Goal: Use online tool/utility

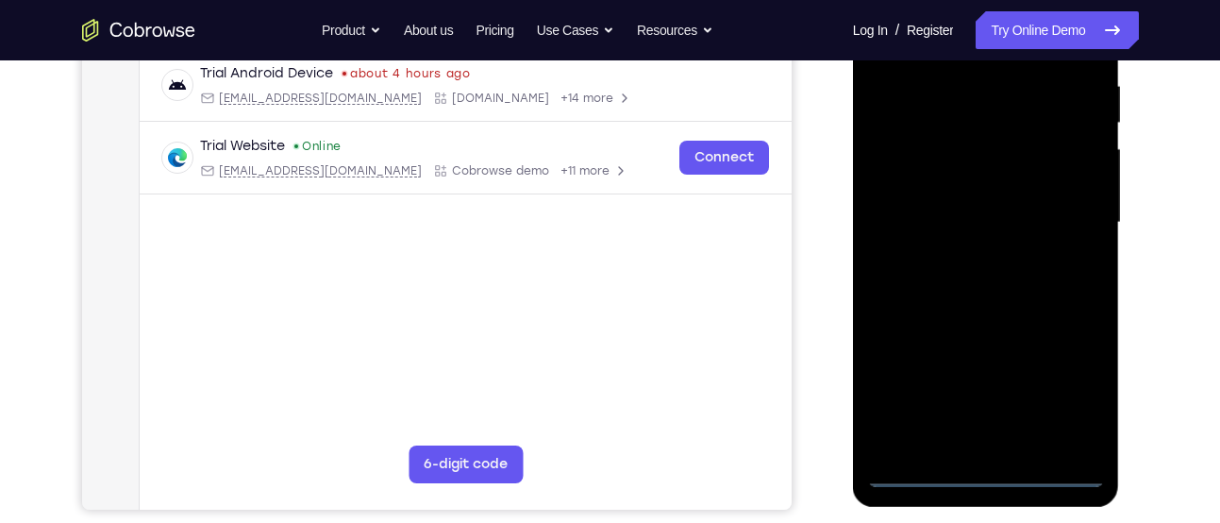
scroll to position [369, 0]
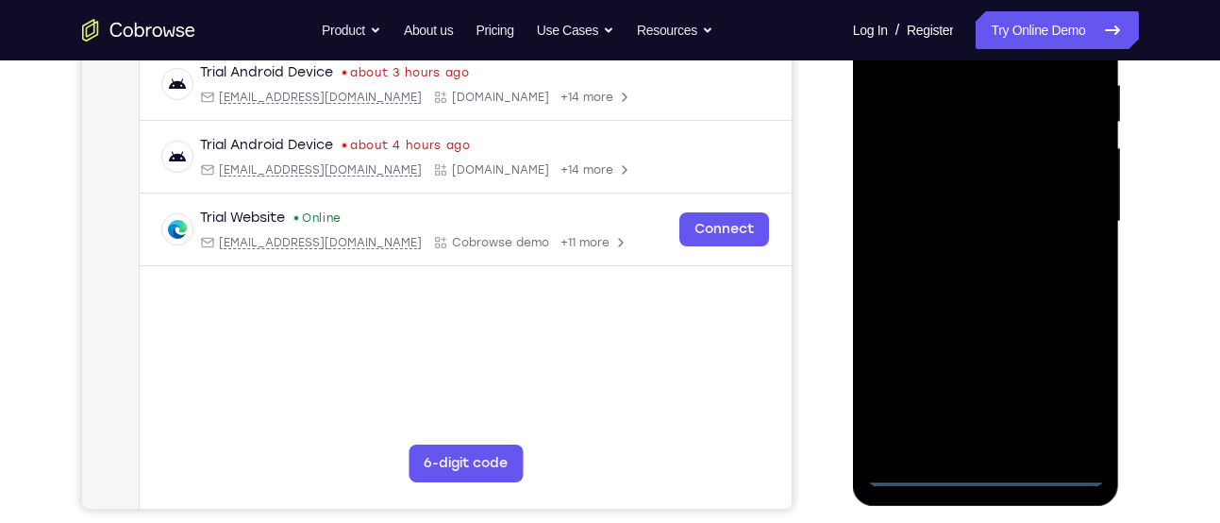
click at [991, 459] on div at bounding box center [986, 222] width 238 height 528
click at [984, 469] on div at bounding box center [986, 222] width 238 height 528
click at [1055, 401] on div at bounding box center [986, 222] width 238 height 528
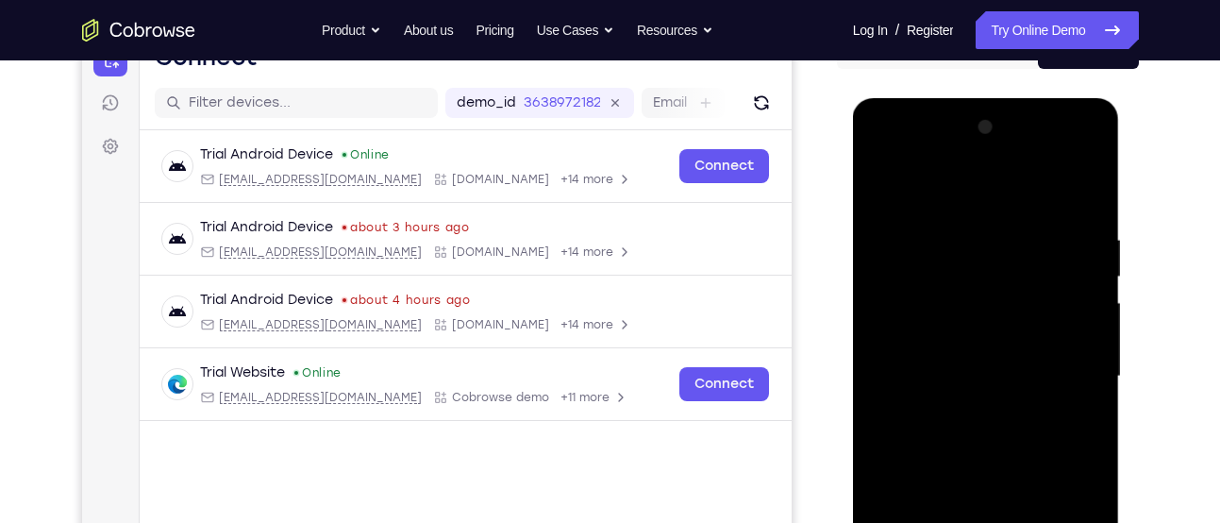
scroll to position [217, 0]
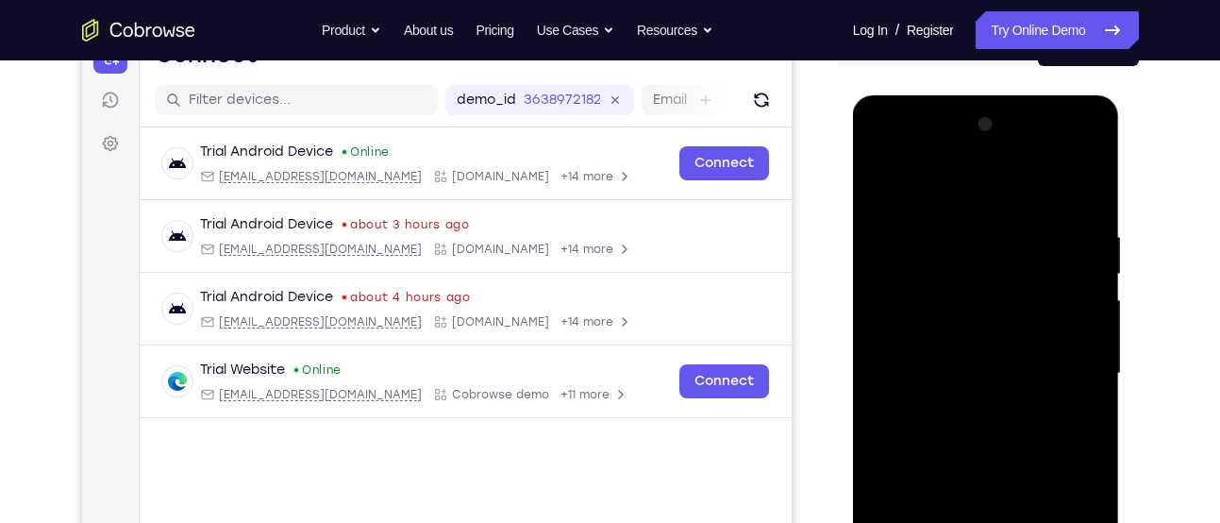
click at [986, 189] on div at bounding box center [986, 373] width 238 height 528
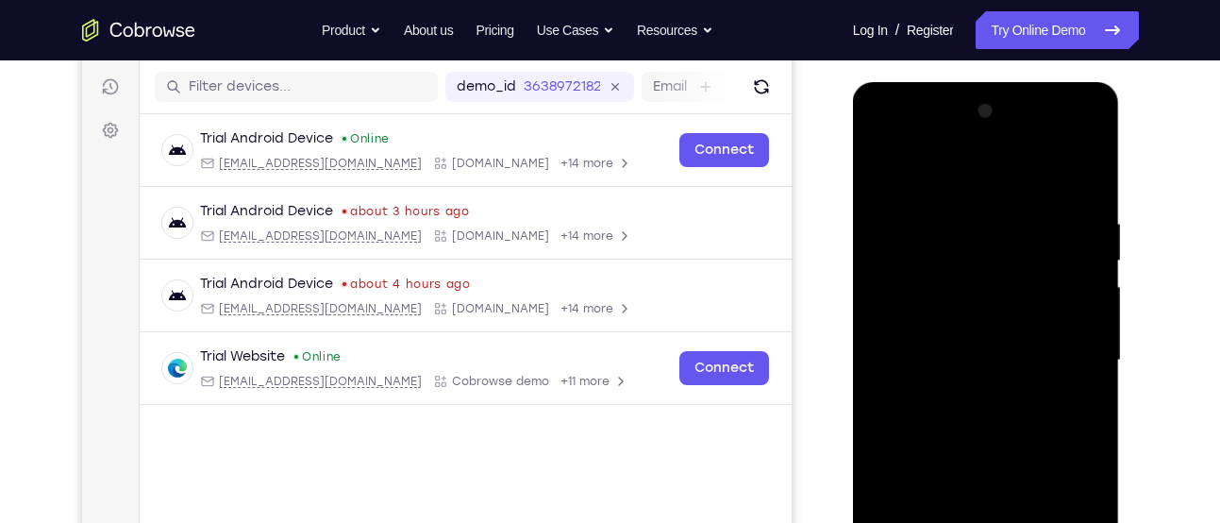
scroll to position [232, 0]
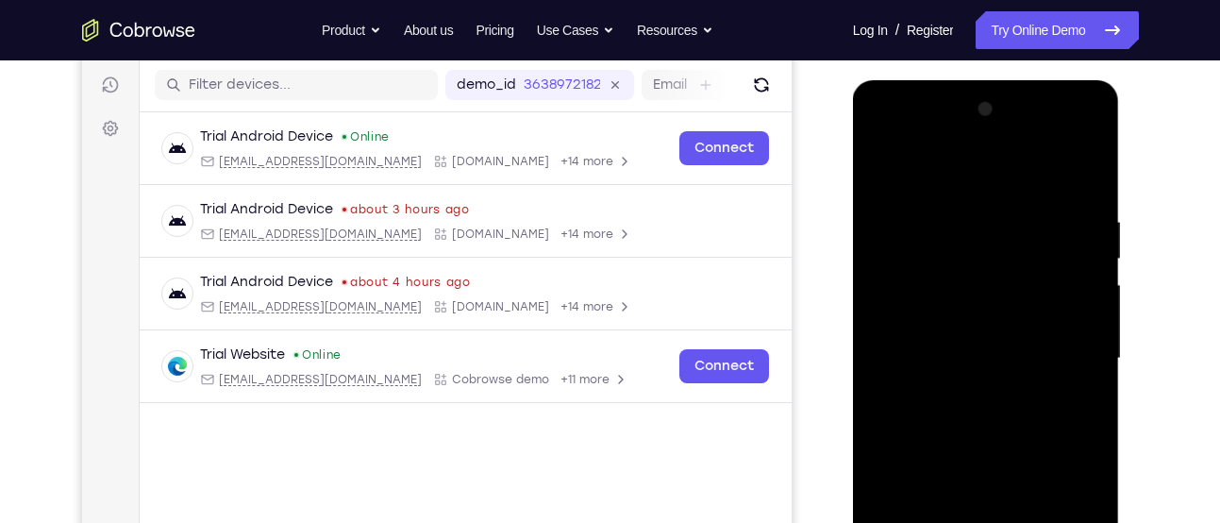
click at [1061, 351] on div at bounding box center [986, 358] width 238 height 528
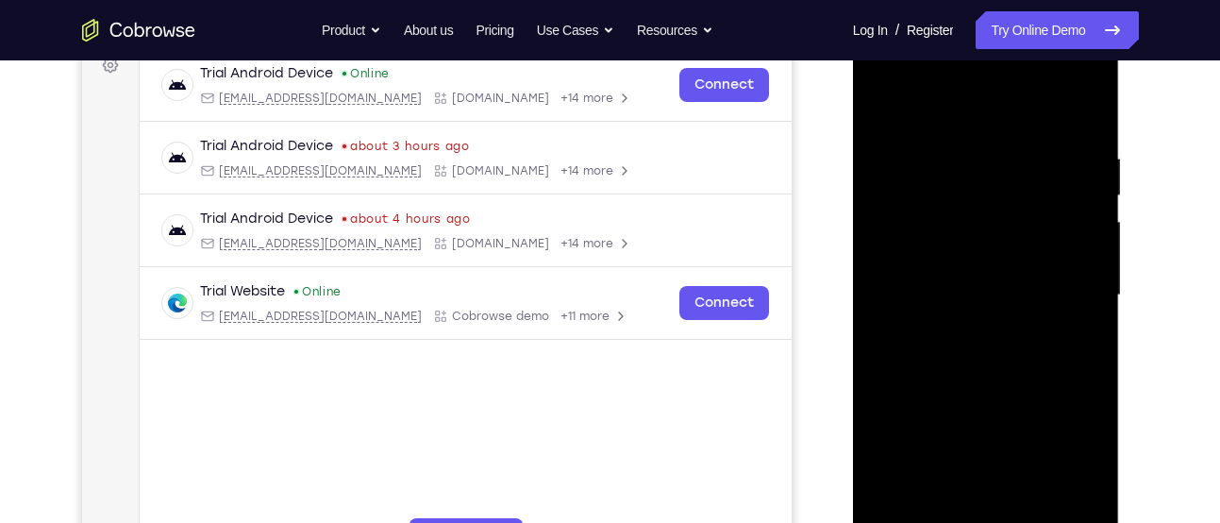
click at [964, 331] on div at bounding box center [986, 295] width 238 height 528
click at [980, 285] on div at bounding box center [986, 295] width 238 height 528
click at [940, 246] on div at bounding box center [986, 295] width 238 height 528
click at [963, 324] on div at bounding box center [986, 295] width 238 height 528
click at [959, 218] on div at bounding box center [986, 295] width 238 height 528
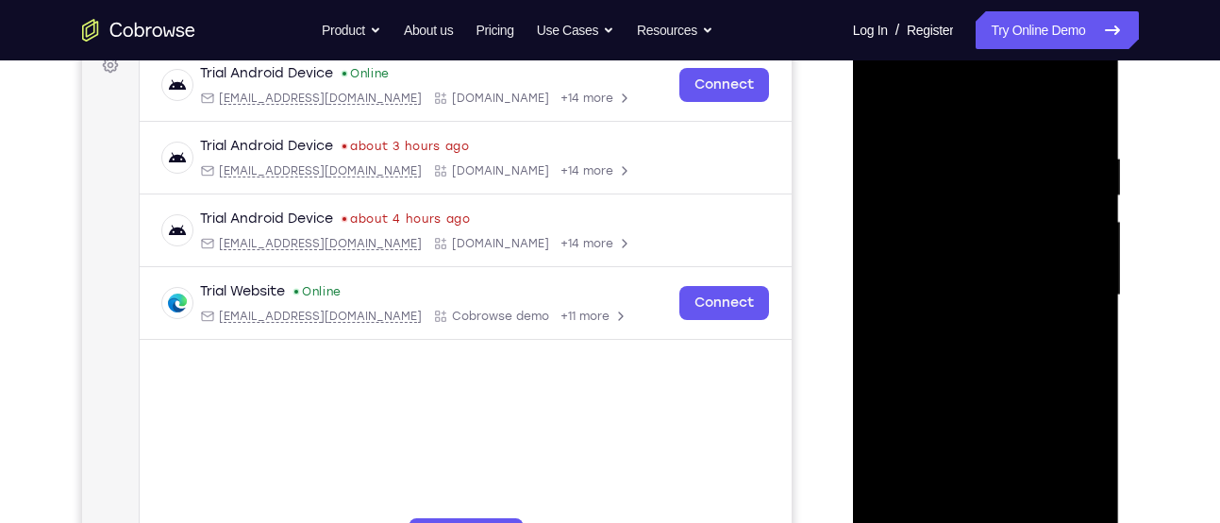
click at [939, 214] on div at bounding box center [986, 295] width 238 height 528
click at [959, 251] on div at bounding box center [986, 295] width 238 height 528
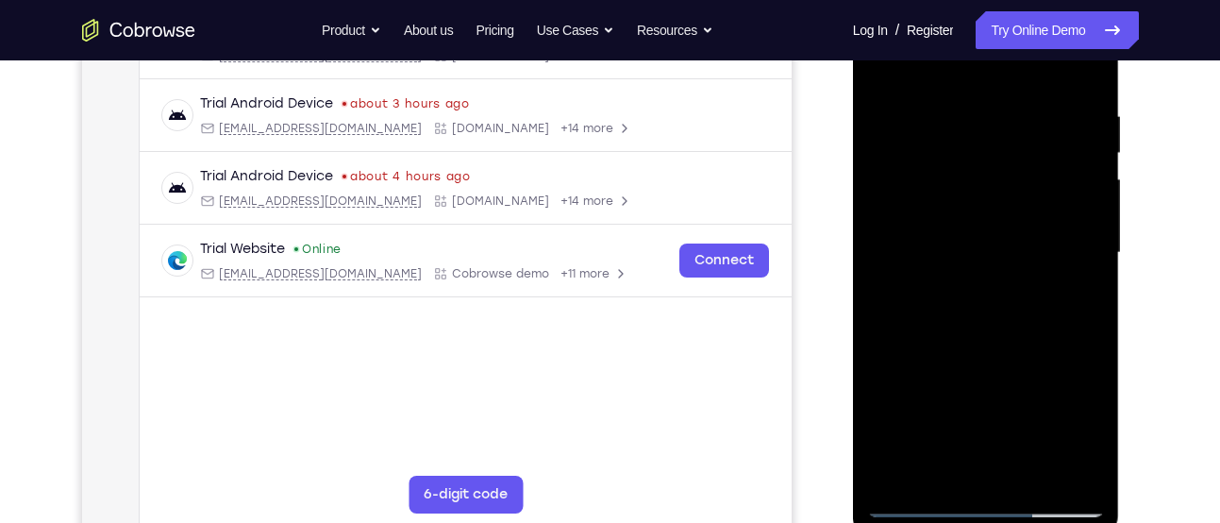
scroll to position [312, 0]
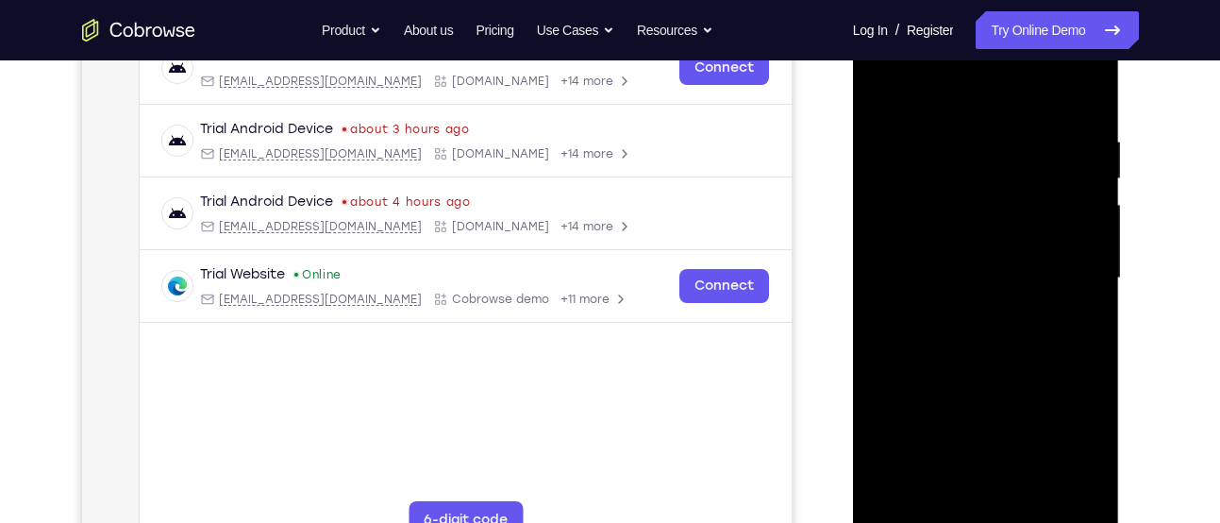
click at [1089, 114] on div at bounding box center [986, 278] width 238 height 528
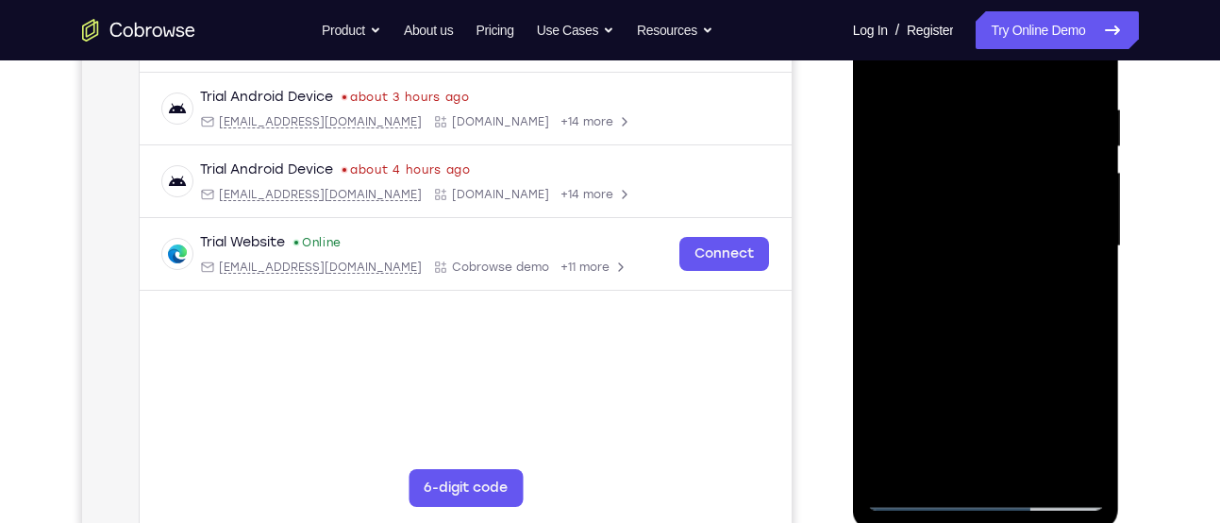
scroll to position [346, 0]
click at [1038, 453] on div at bounding box center [986, 244] width 238 height 528
click at [1009, 345] on div at bounding box center [986, 244] width 238 height 528
click at [990, 227] on div at bounding box center [986, 244] width 238 height 528
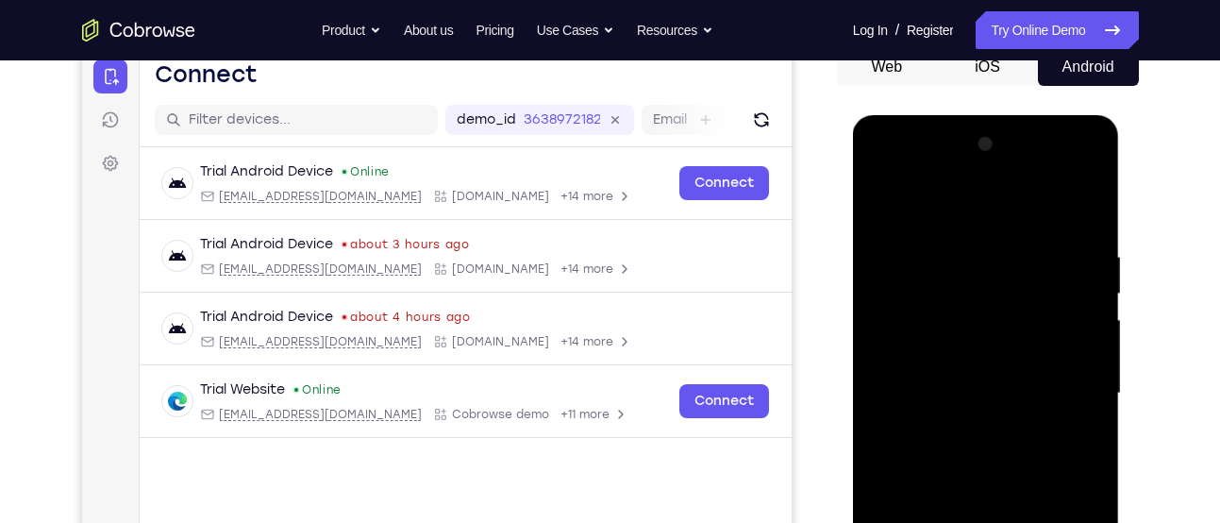
scroll to position [198, 0]
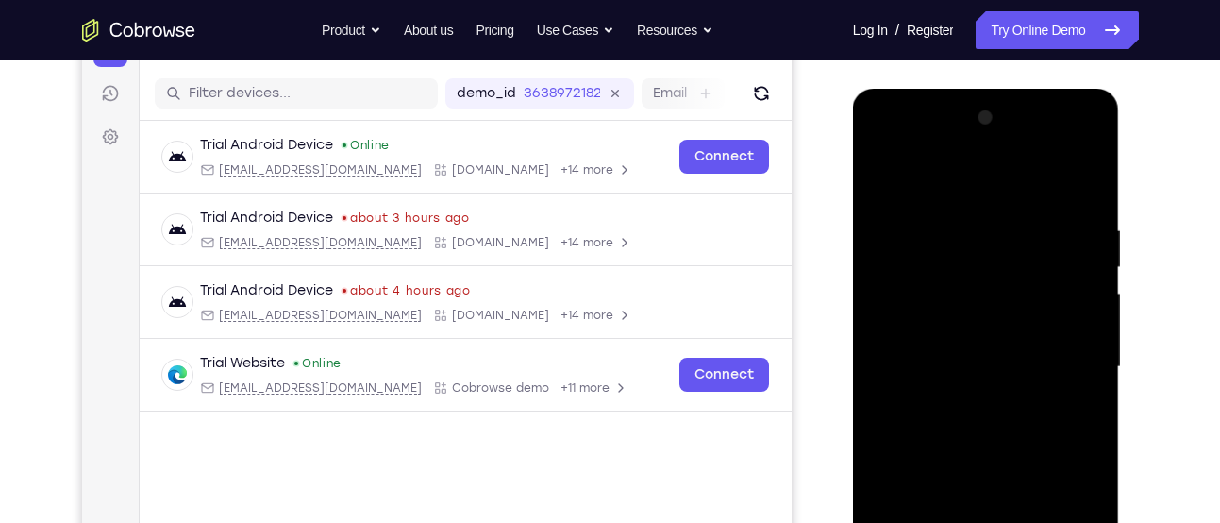
click at [988, 316] on div at bounding box center [986, 367] width 238 height 528
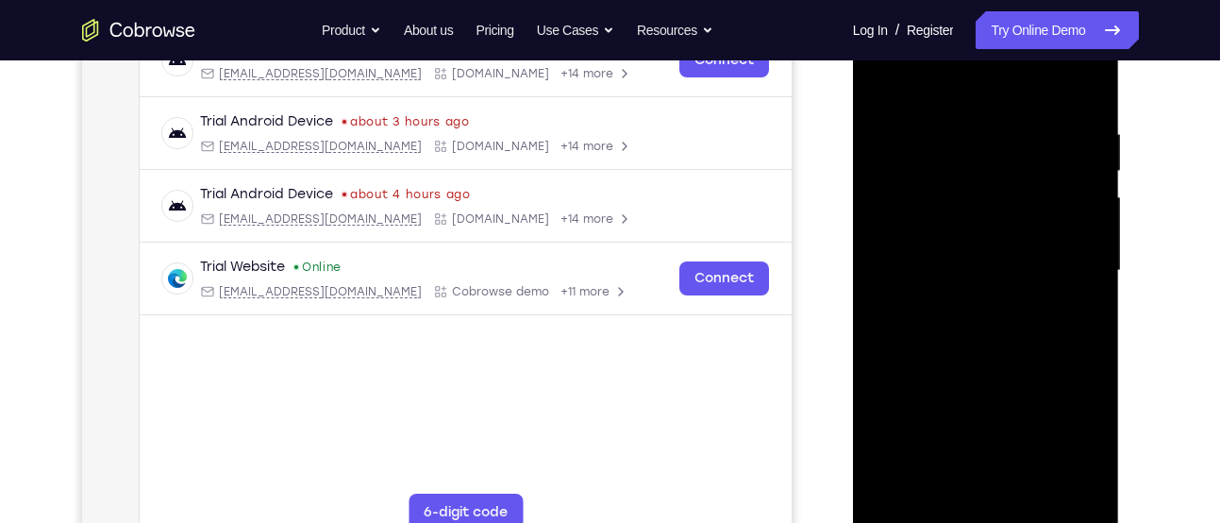
scroll to position [325, 0]
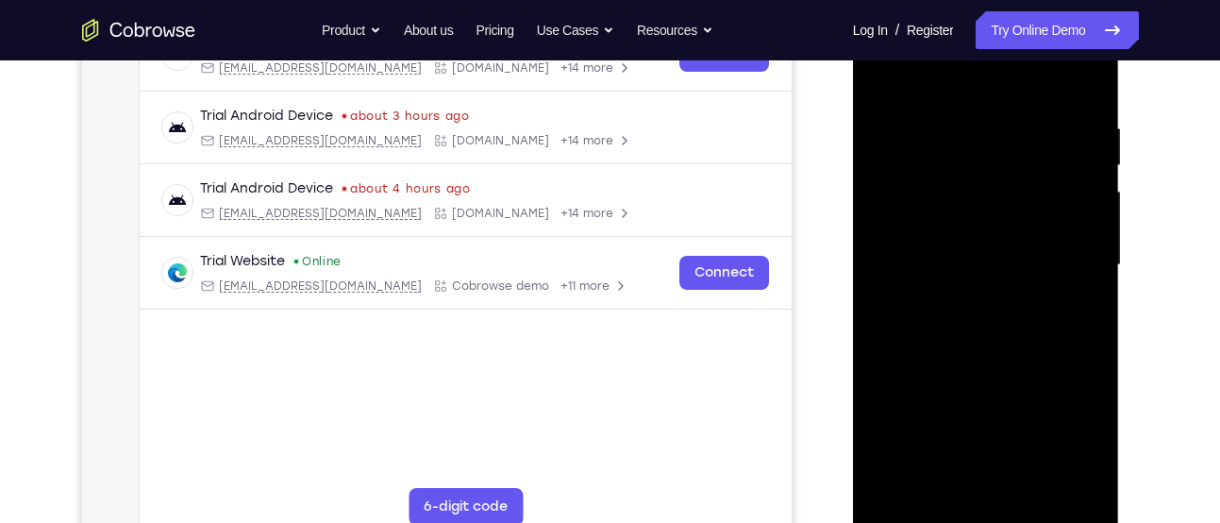
click at [924, 514] on div at bounding box center [986, 265] width 238 height 528
click at [881, 72] on div at bounding box center [986, 265] width 238 height 528
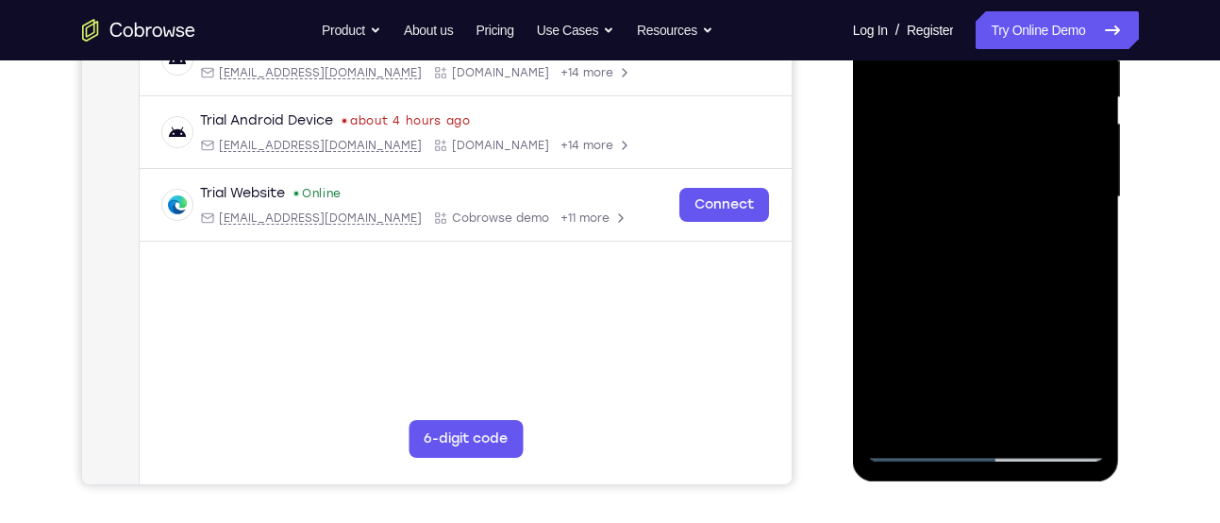
scroll to position [392, 0]
click at [1091, 227] on div at bounding box center [986, 198] width 238 height 528
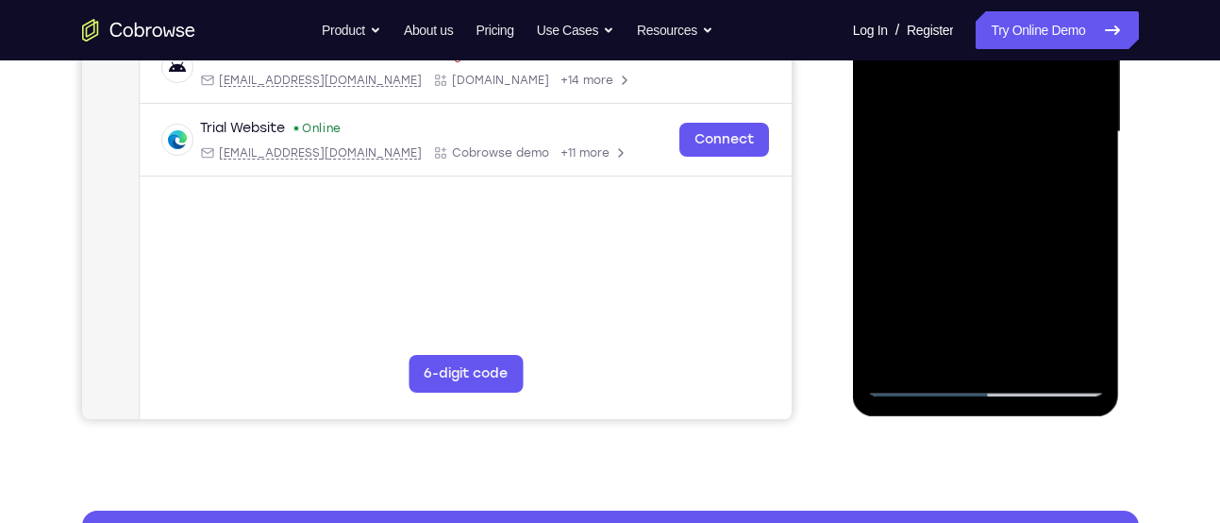
scroll to position [457, 0]
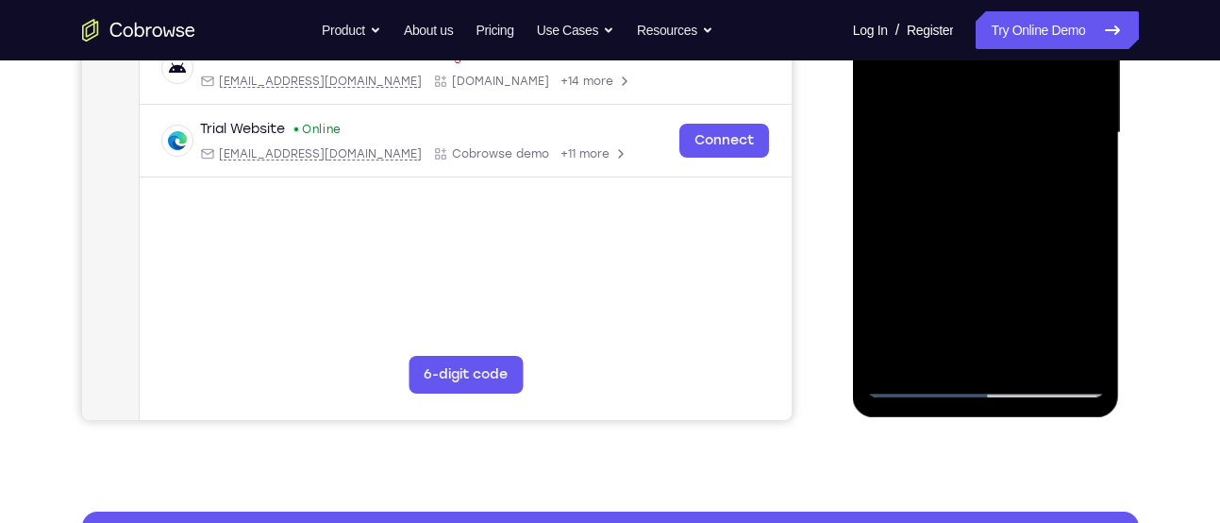
click at [1091, 227] on div at bounding box center [986, 133] width 238 height 528
click at [888, 298] on div at bounding box center [986, 133] width 238 height 528
click at [911, 194] on div at bounding box center [986, 133] width 238 height 528
click at [940, 342] on div at bounding box center [986, 133] width 238 height 528
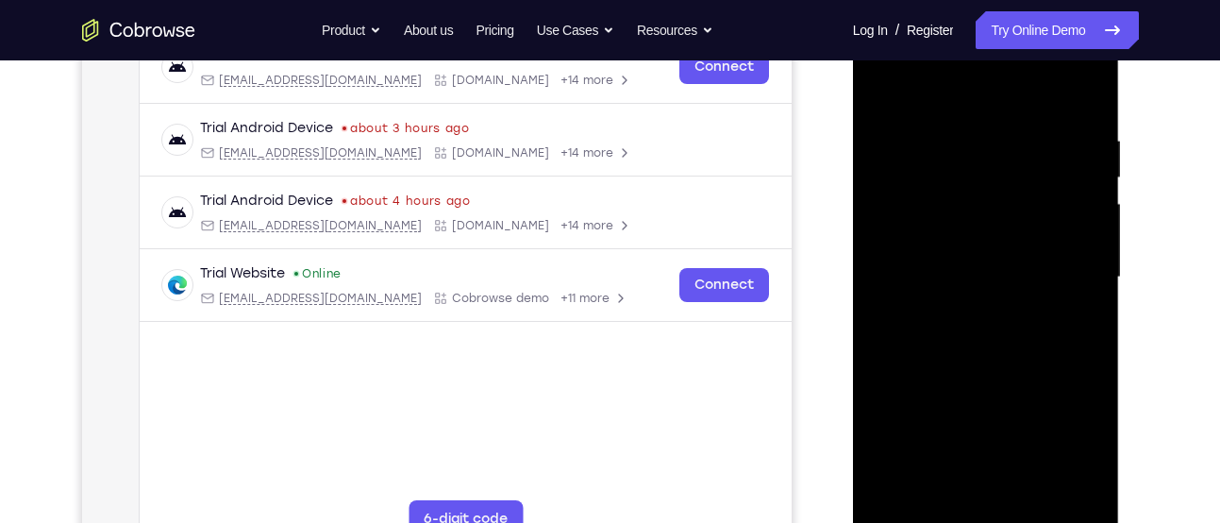
scroll to position [242, 0]
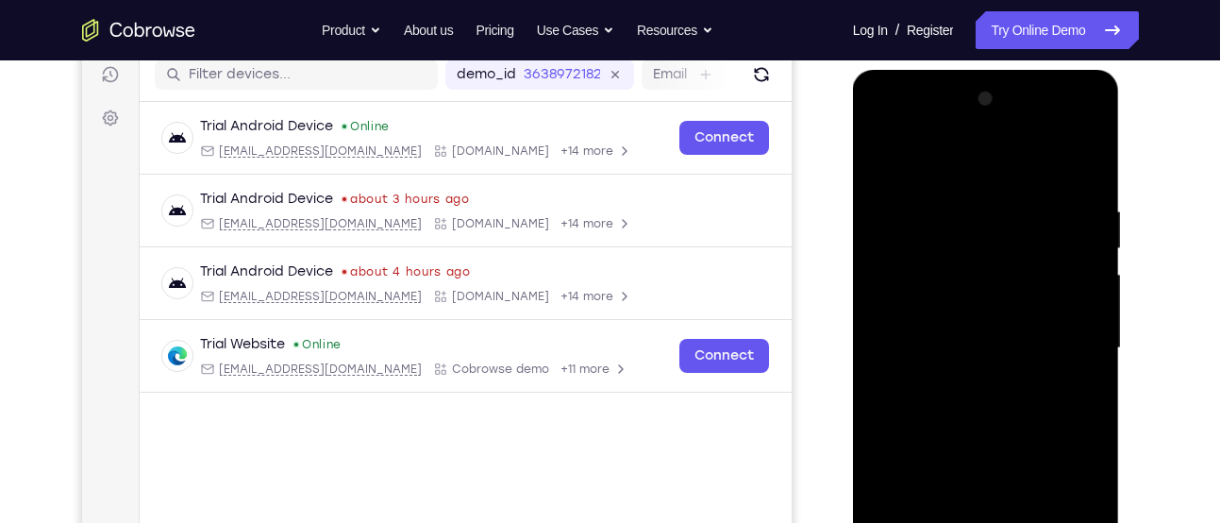
click at [951, 155] on div at bounding box center [986, 348] width 238 height 528
click at [1056, 158] on div at bounding box center [986, 348] width 238 height 528
drag, startPoint x: 984, startPoint y: 197, endPoint x: 981, endPoint y: 462, distance: 265.1
click at [981, 462] on div at bounding box center [986, 348] width 238 height 528
click at [966, 194] on div at bounding box center [986, 348] width 238 height 528
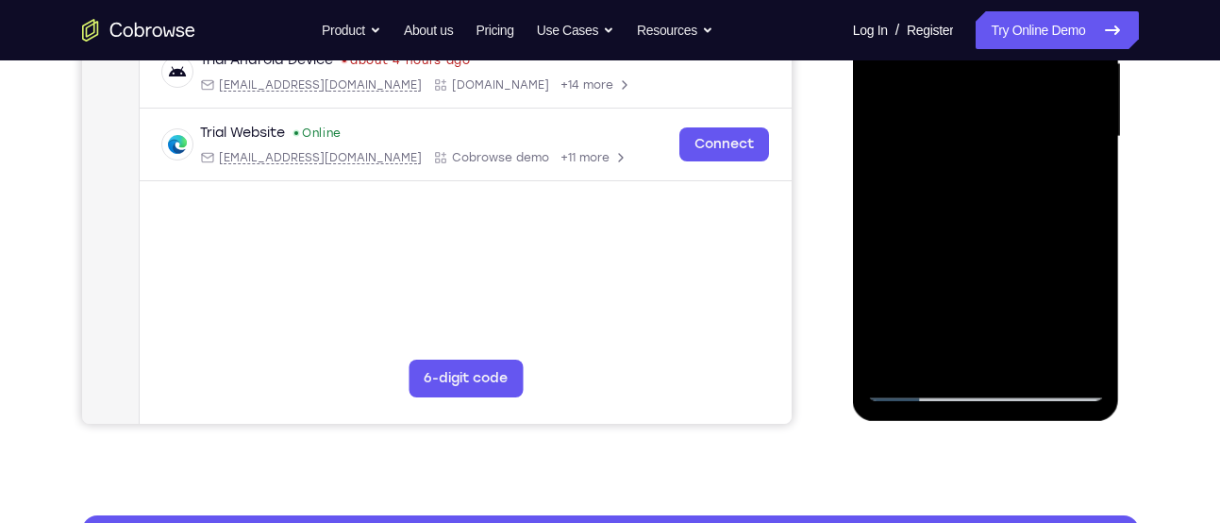
scroll to position [485, 0]
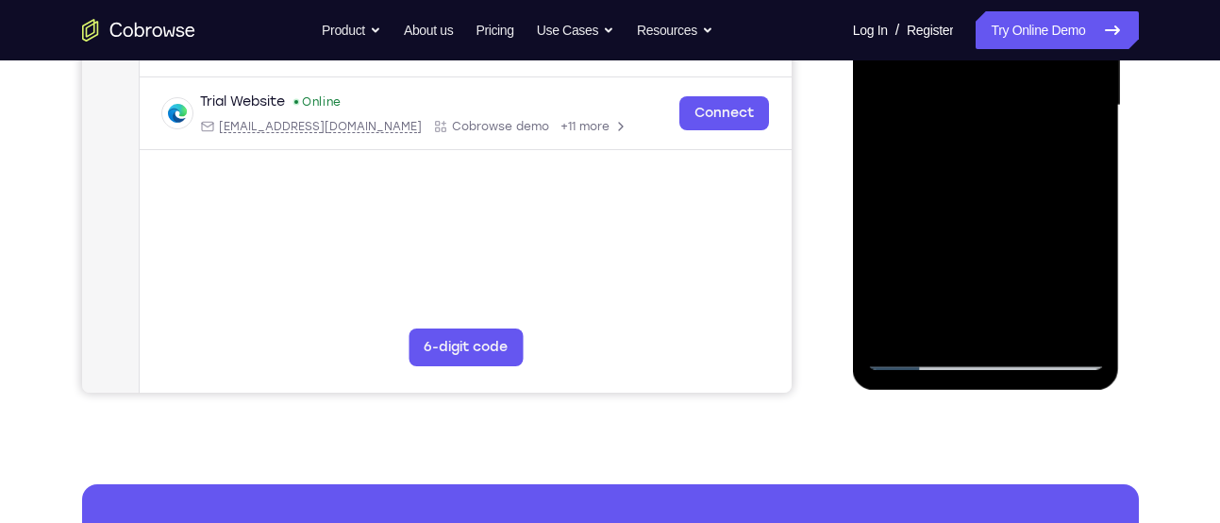
click at [977, 208] on div at bounding box center [986, 106] width 238 height 528
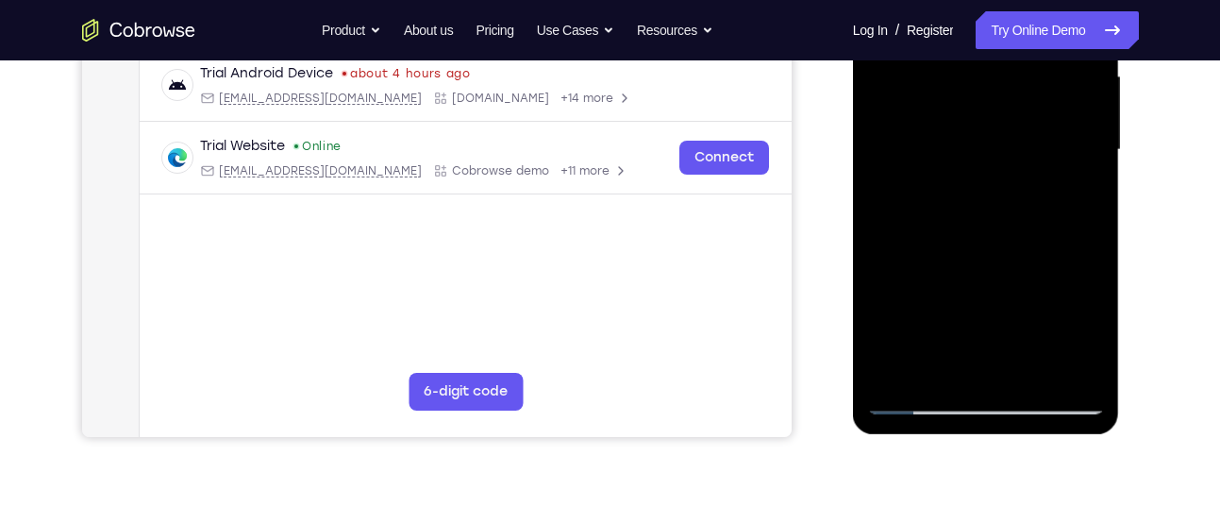
scroll to position [491, 0]
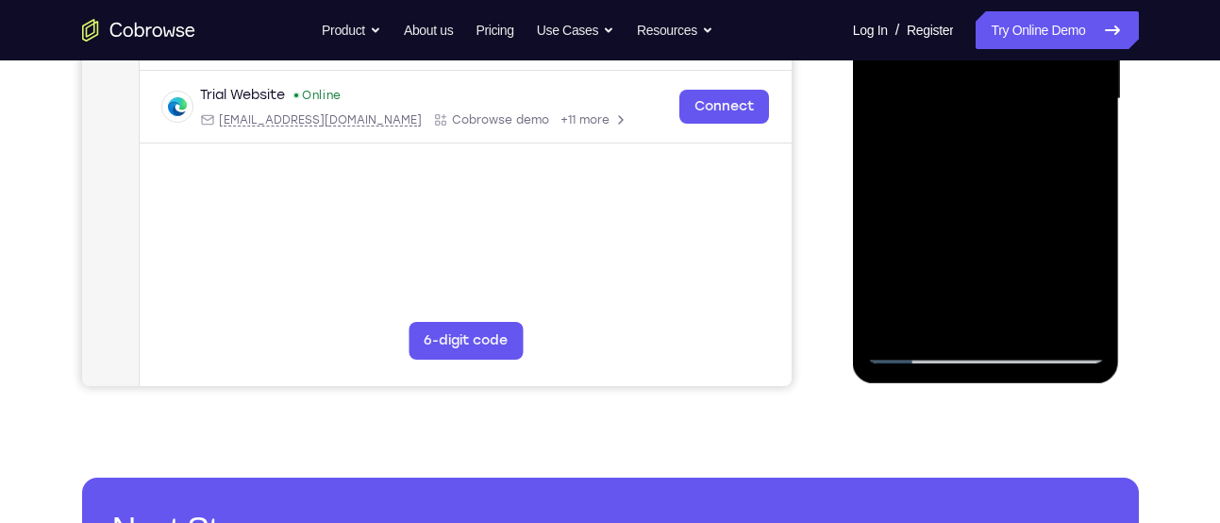
click at [908, 318] on div at bounding box center [986, 99] width 238 height 528
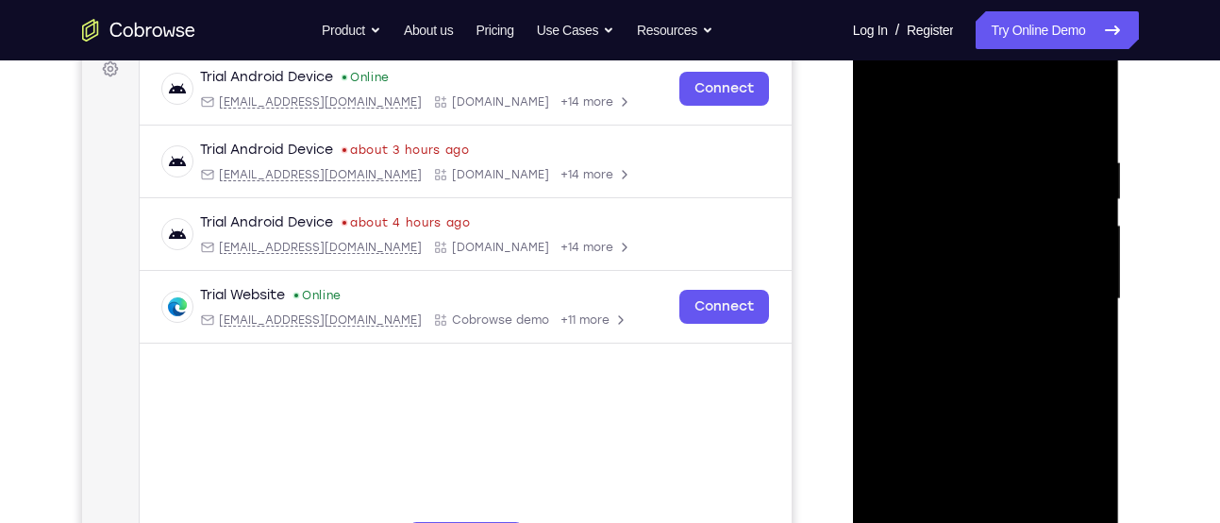
drag, startPoint x: 1056, startPoint y: 145, endPoint x: 887, endPoint y: 191, distance: 175.7
click at [887, 191] on div at bounding box center [986, 299] width 238 height 528
drag, startPoint x: 987, startPoint y: 175, endPoint x: 886, endPoint y: 177, distance: 101.0
click at [886, 177] on div at bounding box center [986, 299] width 238 height 528
drag, startPoint x: 1016, startPoint y: 155, endPoint x: 835, endPoint y: 164, distance: 181.4
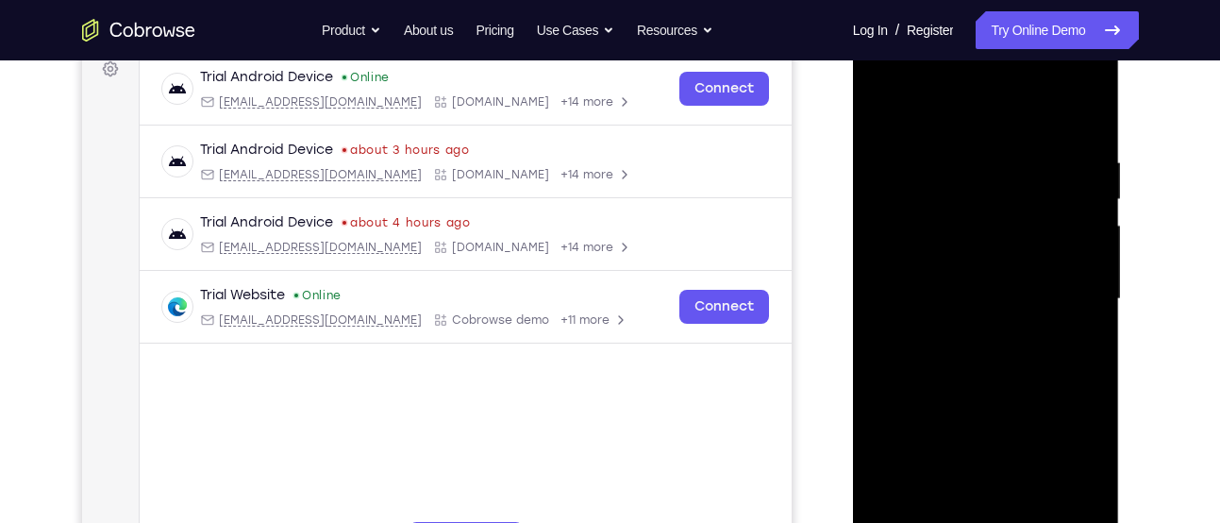
click at [853, 164] on html "Online web based iOS Simulators and Android Emulators. Run iPhone, iPad, Mobile…" at bounding box center [987, 304] width 269 height 566
drag, startPoint x: 961, startPoint y: 152, endPoint x: 735, endPoint y: 202, distance: 231.8
click at [853, 202] on html "Online web based iOS Simulators and Android Emulators. Run iPhone, iPad, Mobile…" at bounding box center [987, 304] width 269 height 566
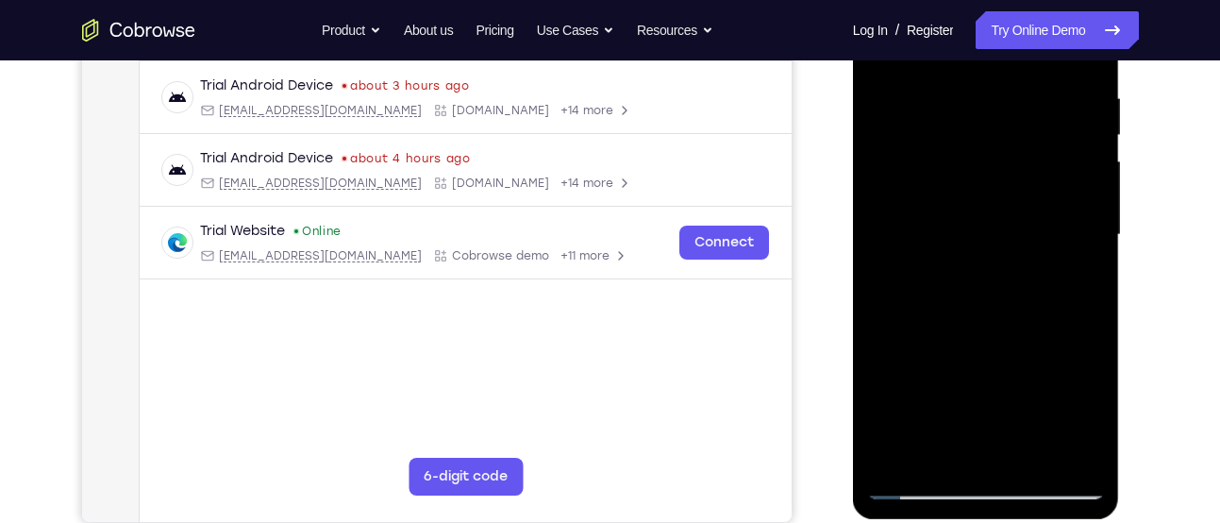
scroll to position [359, 0]
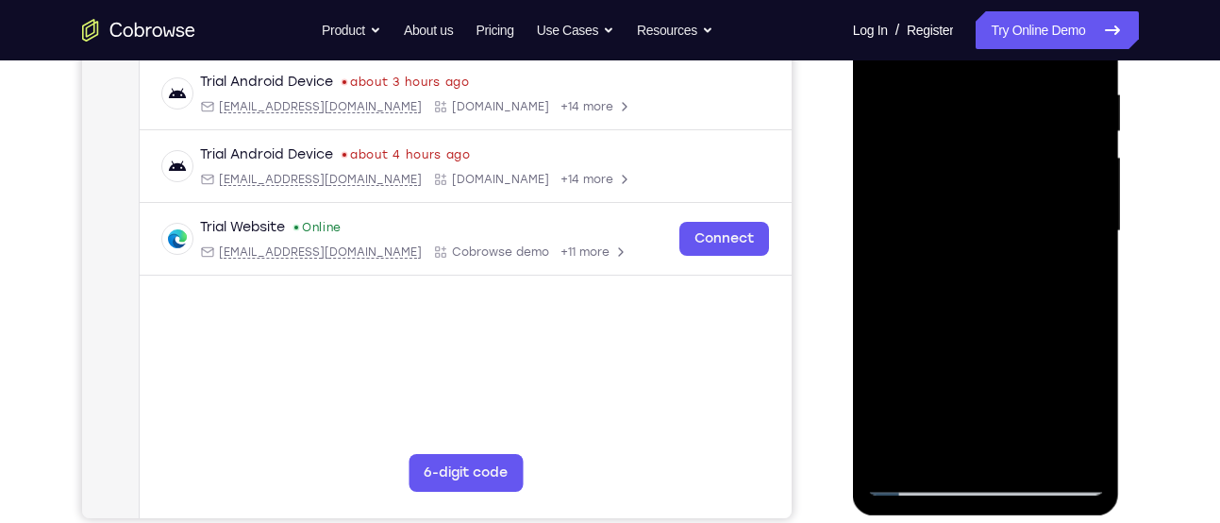
click at [1064, 444] on div at bounding box center [986, 231] width 238 height 528
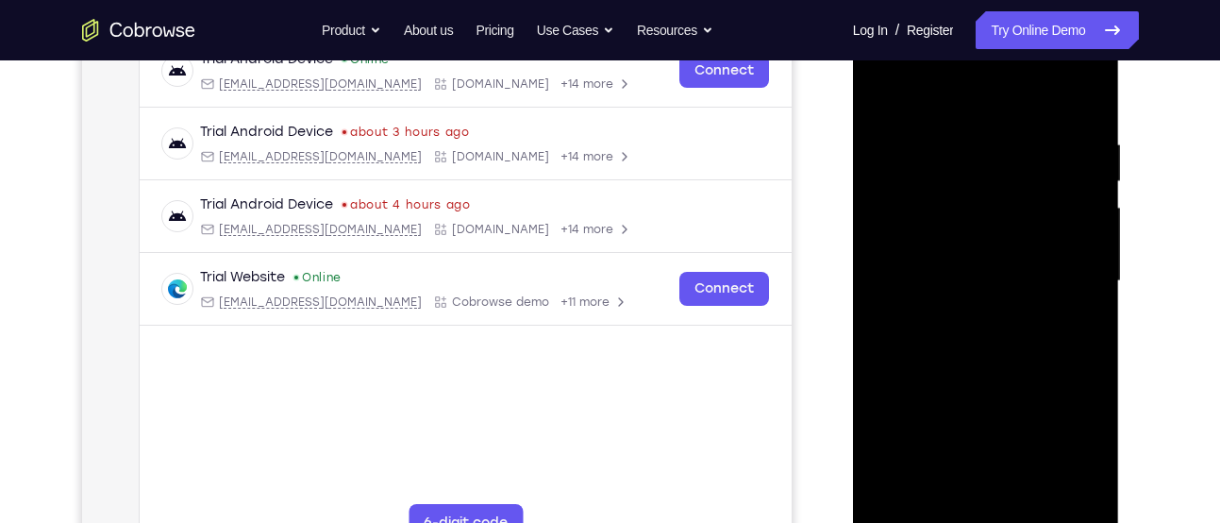
scroll to position [307, 0]
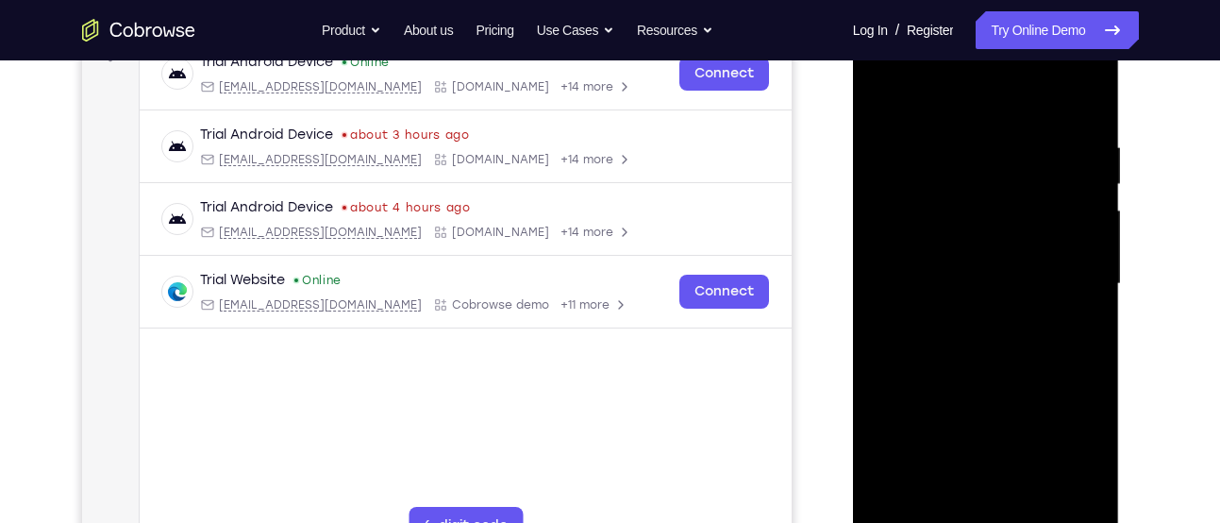
click at [1074, 170] on div at bounding box center [986, 284] width 238 height 528
click at [875, 91] on div at bounding box center [986, 284] width 238 height 528
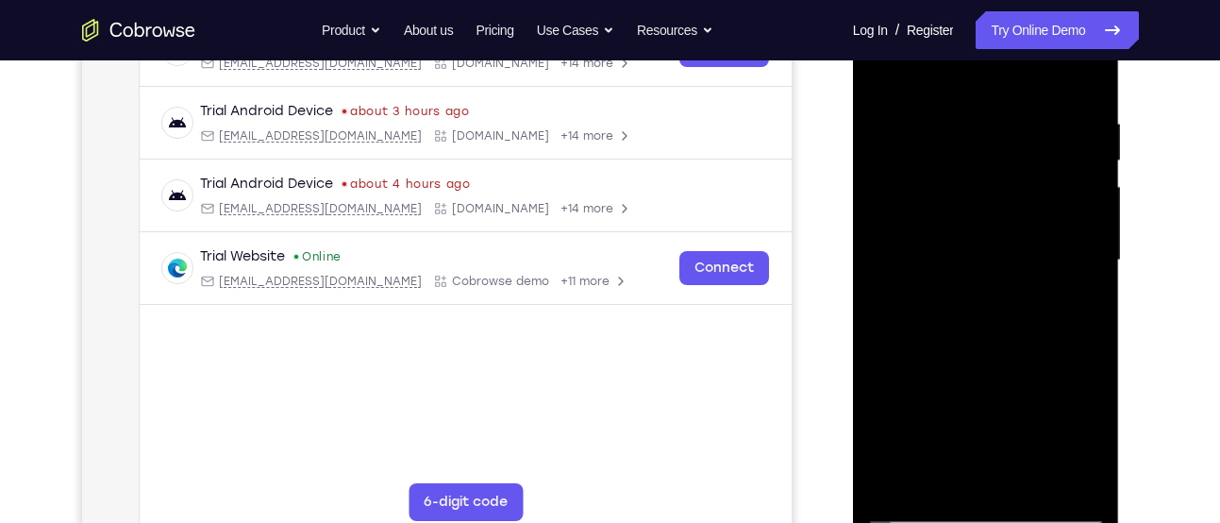
click at [921, 309] on div at bounding box center [986, 260] width 238 height 528
click at [1089, 227] on div at bounding box center [986, 260] width 238 height 528
click at [1091, 235] on div at bounding box center [986, 260] width 238 height 528
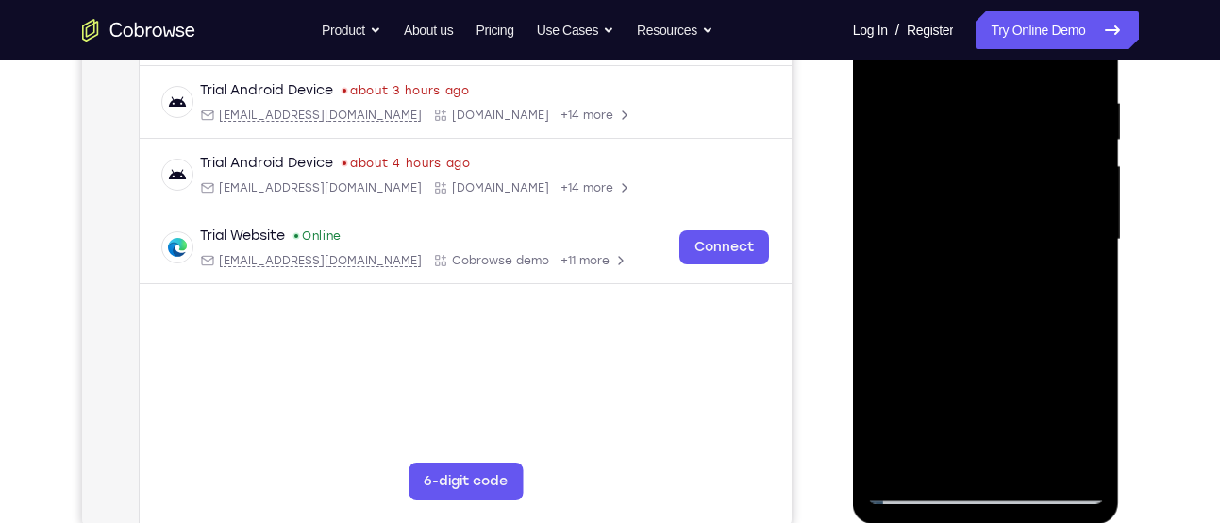
scroll to position [352, 0]
click at [1091, 209] on div at bounding box center [986, 239] width 238 height 528
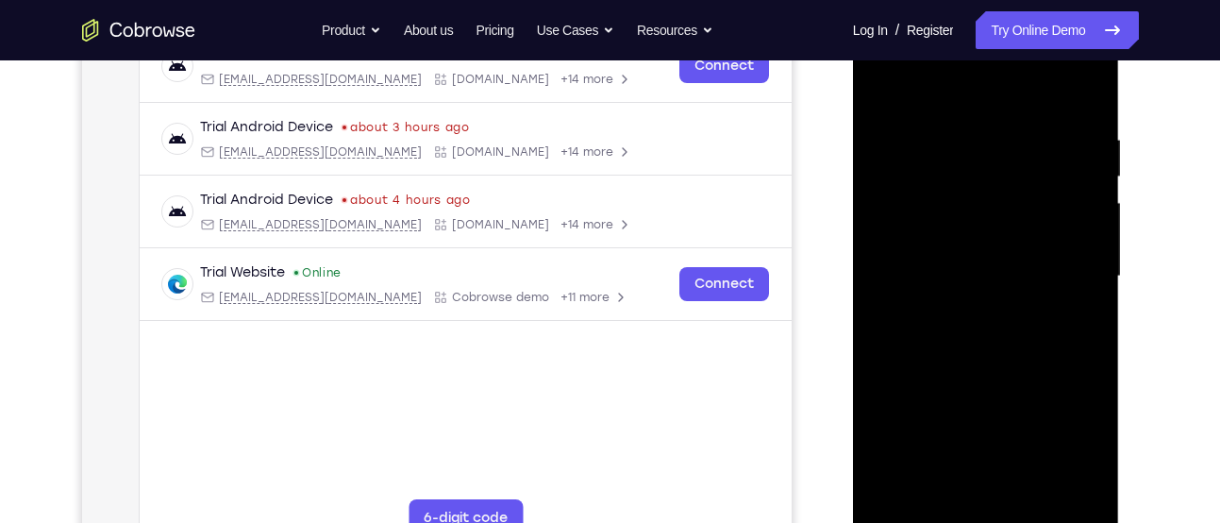
scroll to position [308, 0]
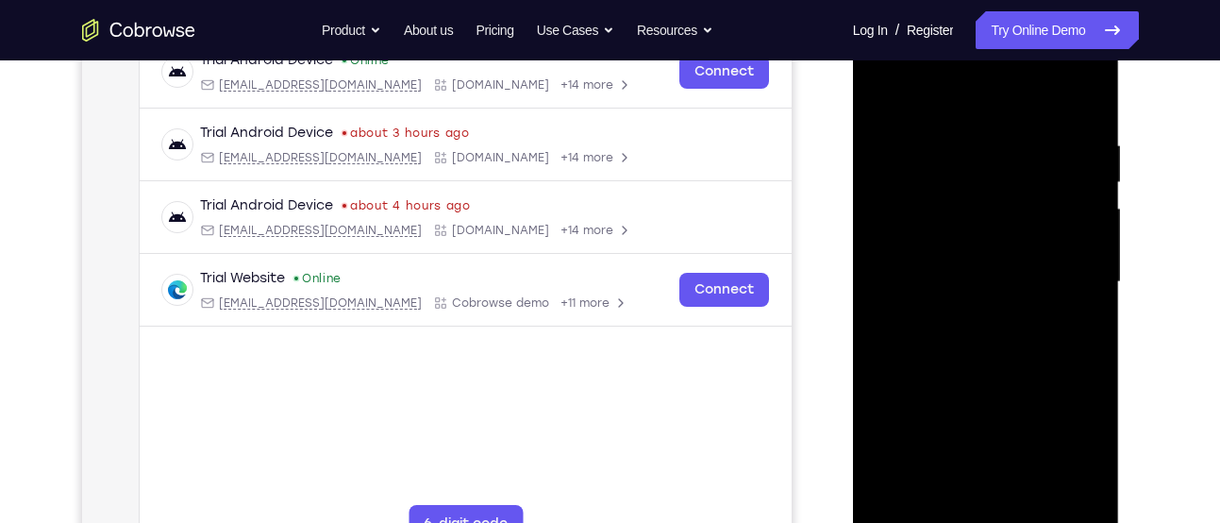
click at [888, 91] on div at bounding box center [986, 282] width 238 height 528
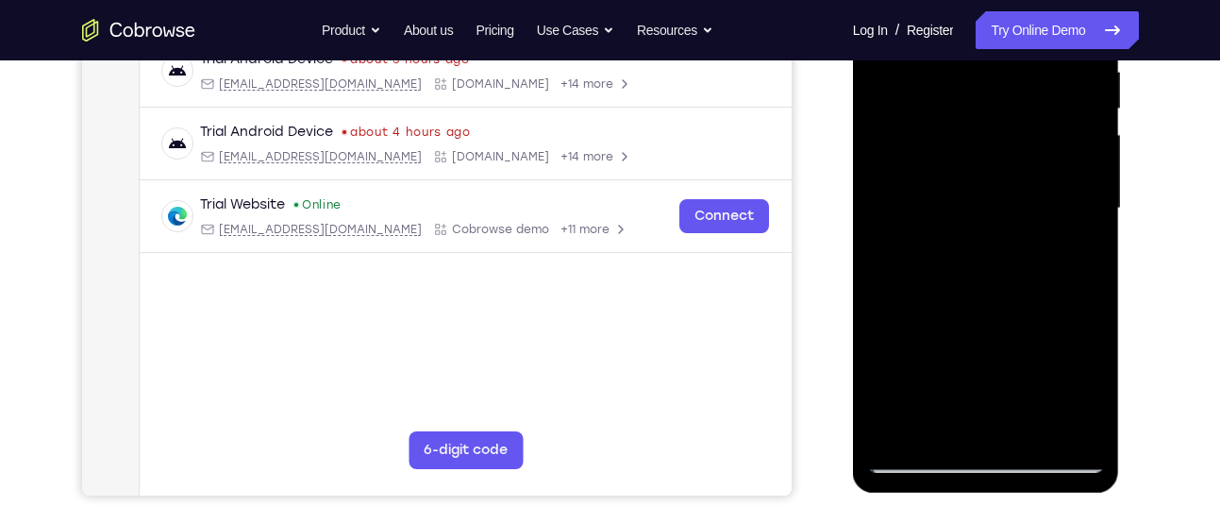
scroll to position [394, 0]
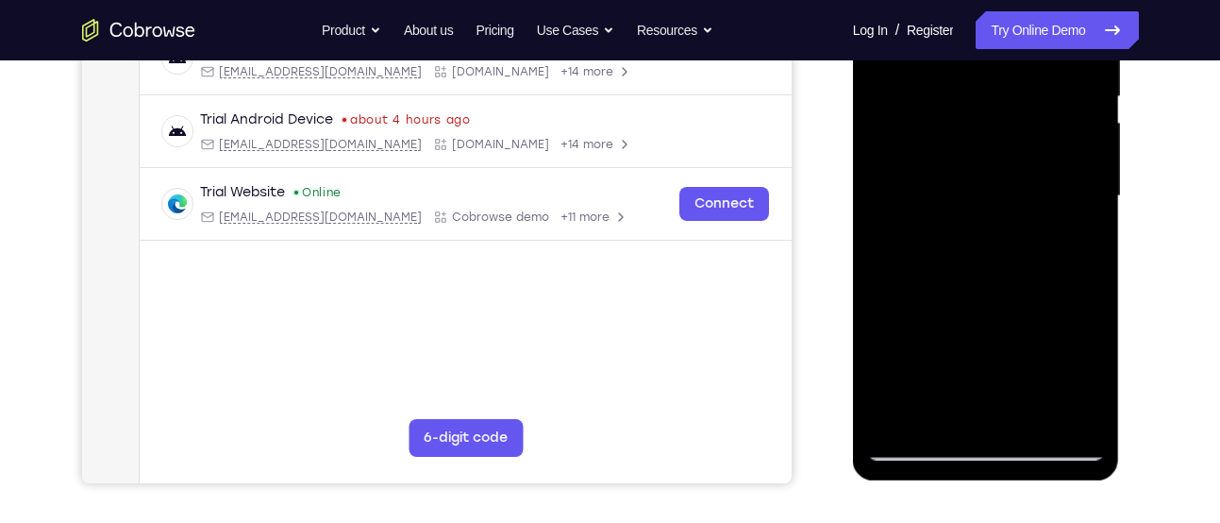
click at [1075, 430] on div at bounding box center [986, 196] width 238 height 528
click at [1071, 407] on div at bounding box center [986, 196] width 238 height 528
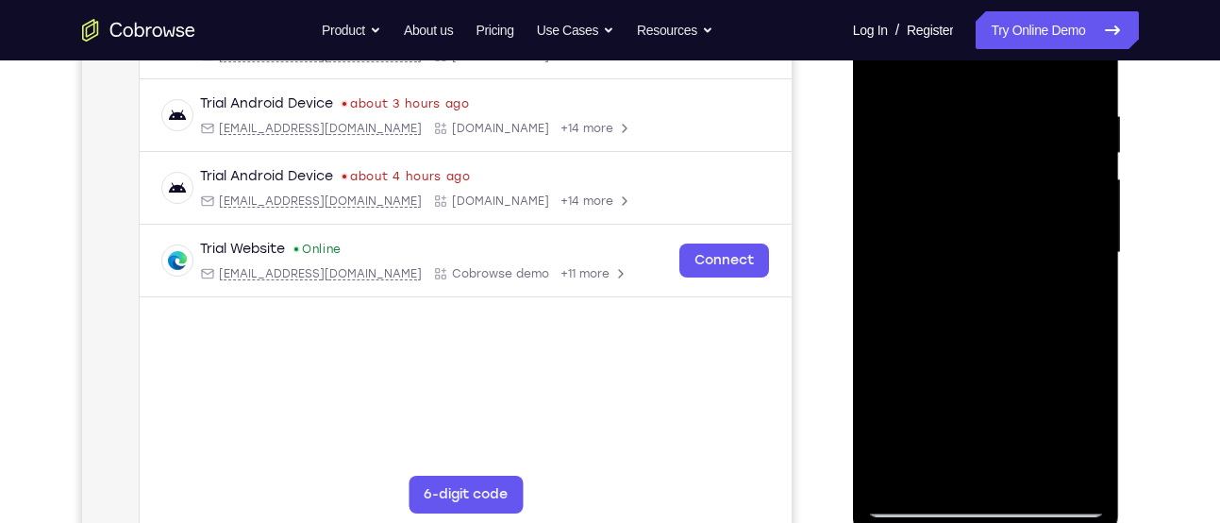
scroll to position [289, 0]
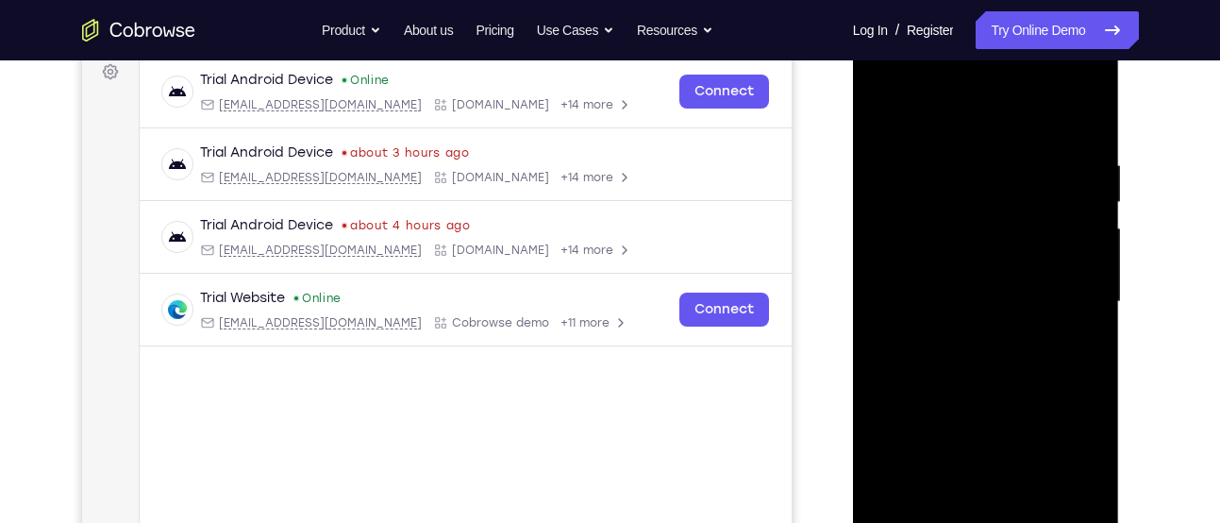
click at [893, 112] on div at bounding box center [986, 302] width 238 height 528
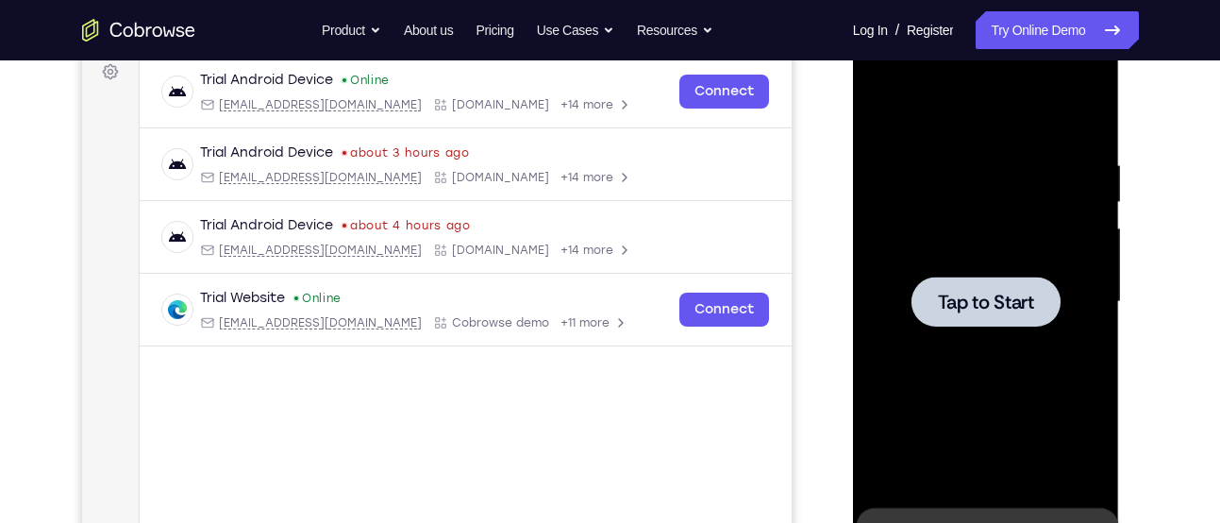
click at [958, 292] on span "Tap to Start" at bounding box center [986, 301] width 96 height 19
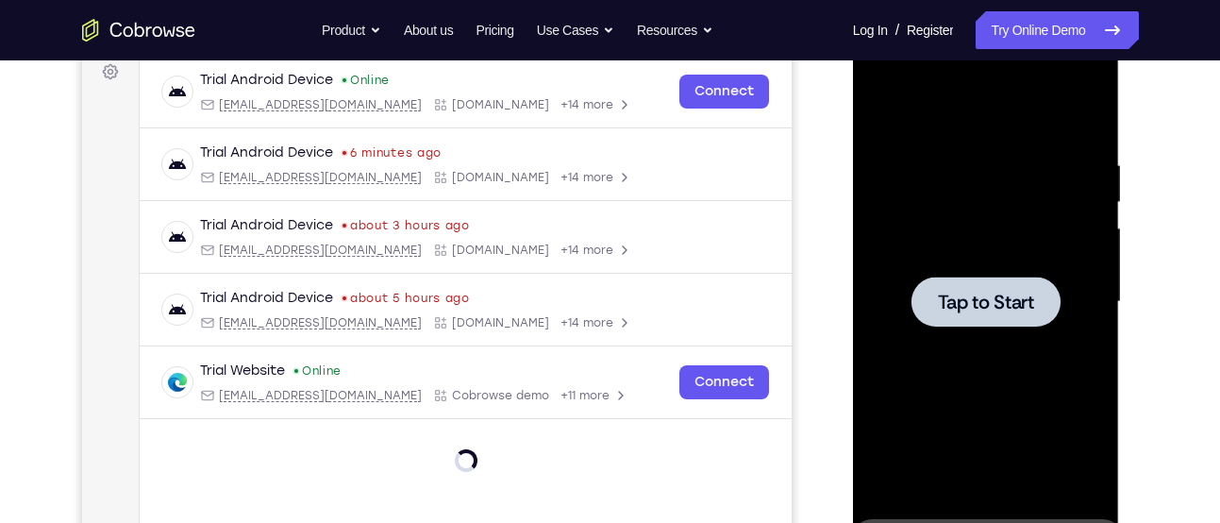
scroll to position [377, 0]
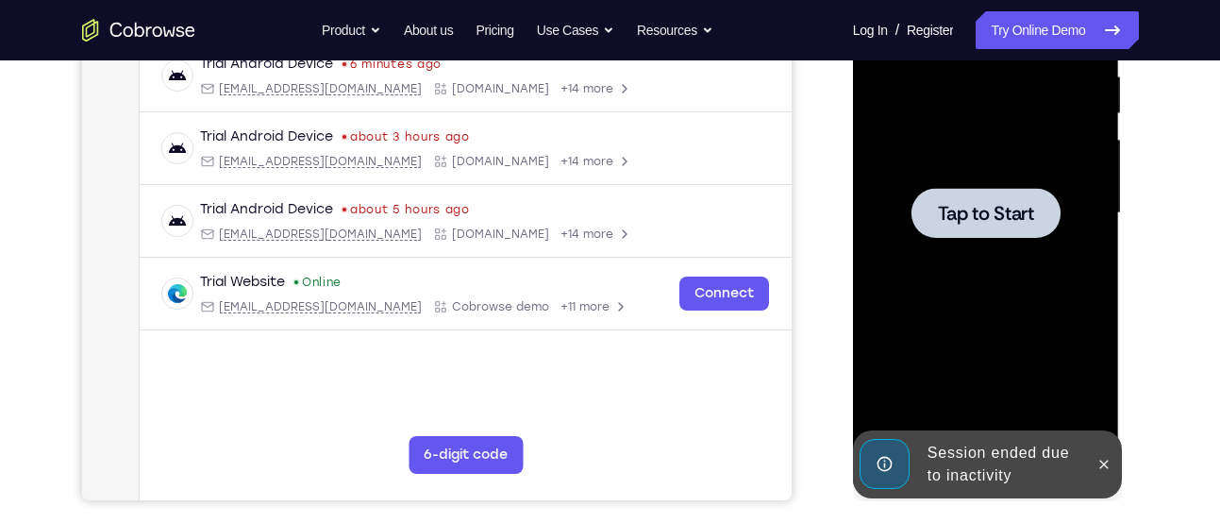
click at [954, 208] on span "Tap to Start" at bounding box center [986, 213] width 96 height 19
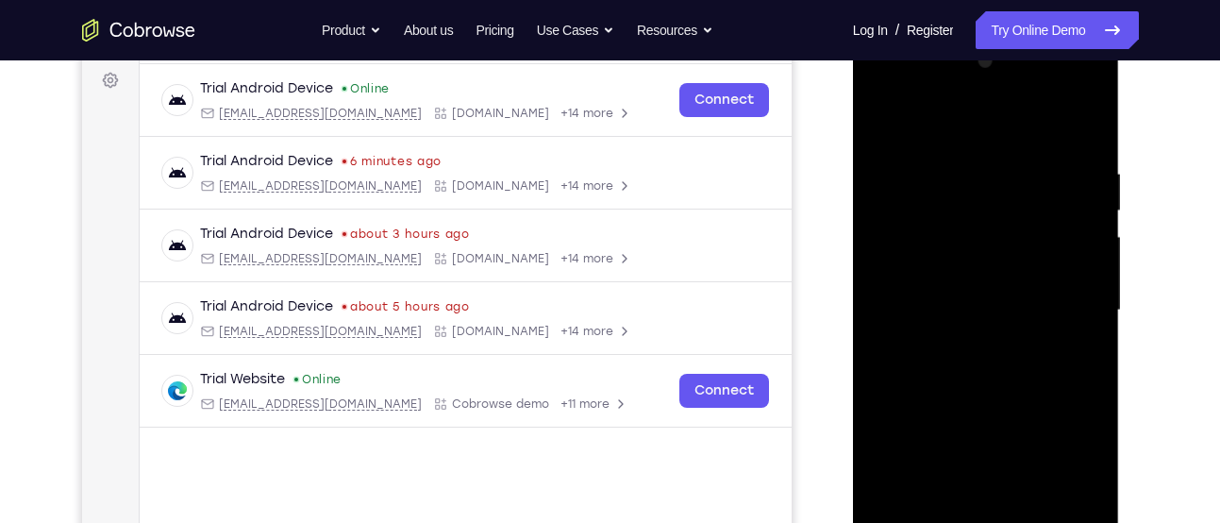
scroll to position [324, 0]
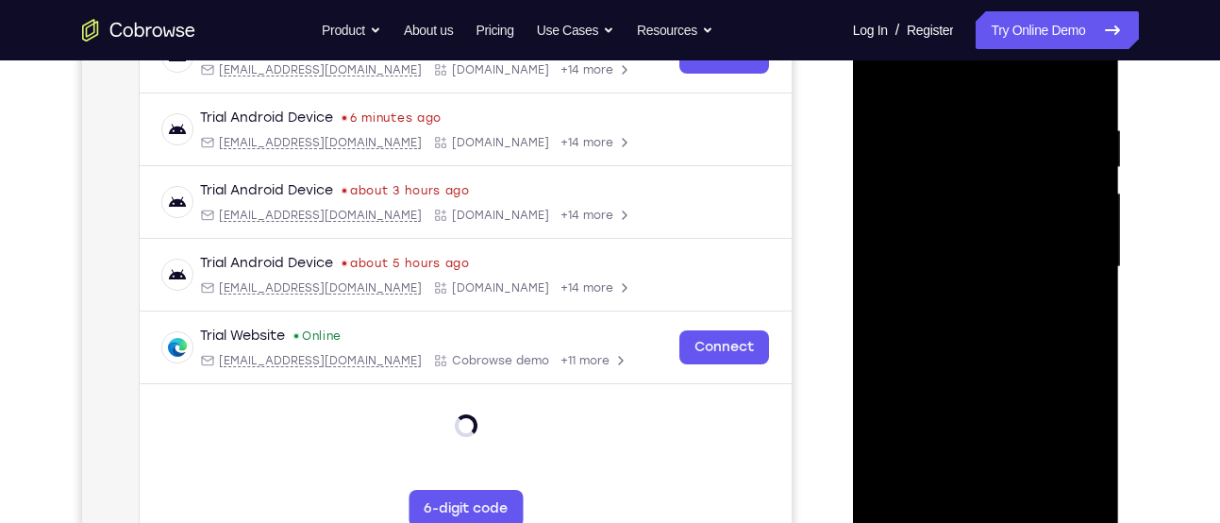
click at [993, 507] on div at bounding box center [986, 267] width 238 height 528
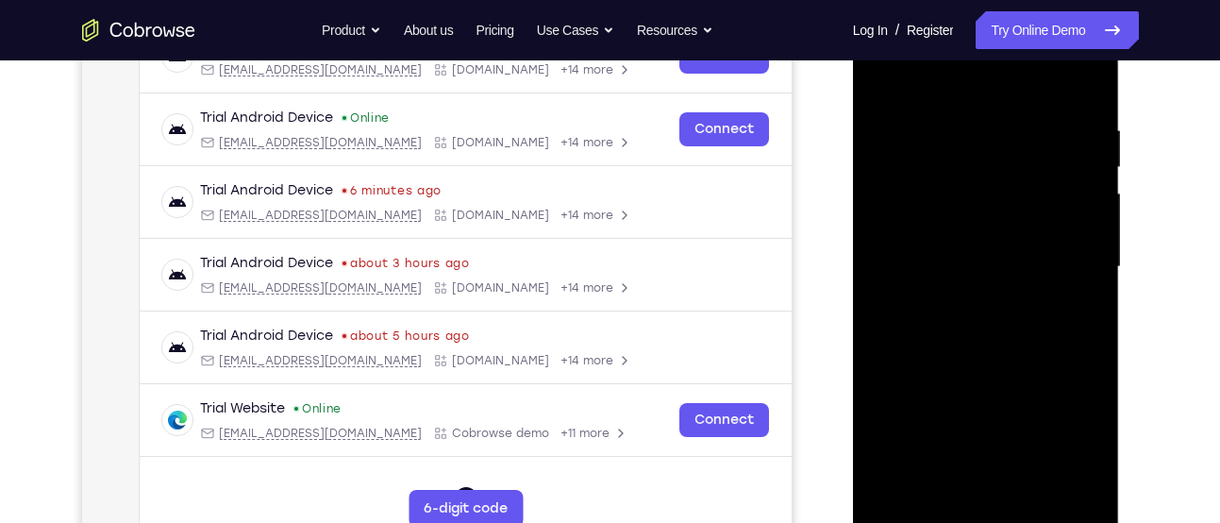
click at [985, 516] on div at bounding box center [986, 267] width 238 height 528
click at [1076, 426] on div at bounding box center [986, 267] width 238 height 528
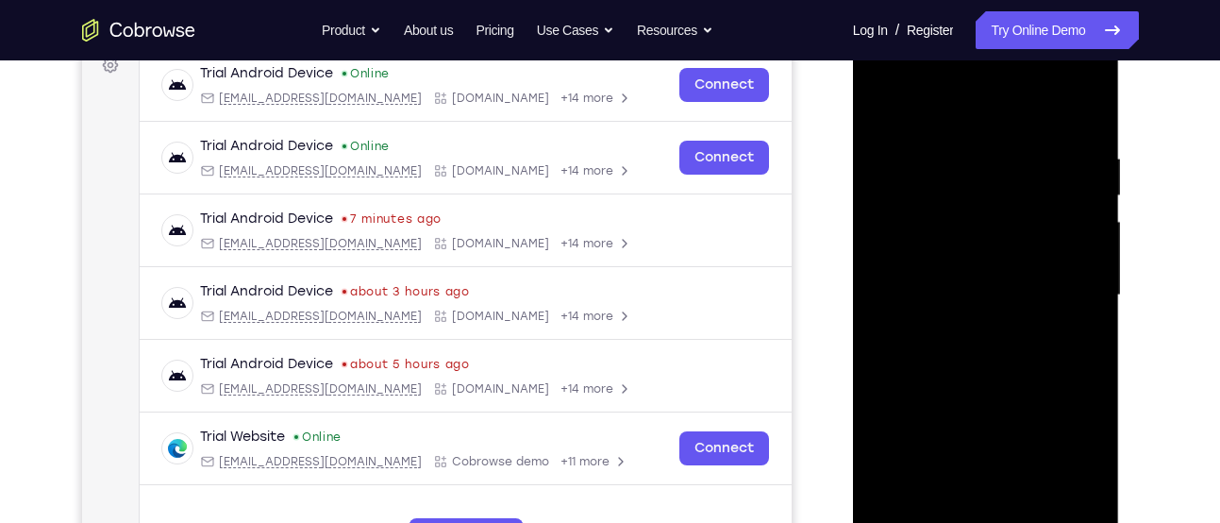
scroll to position [293, 0]
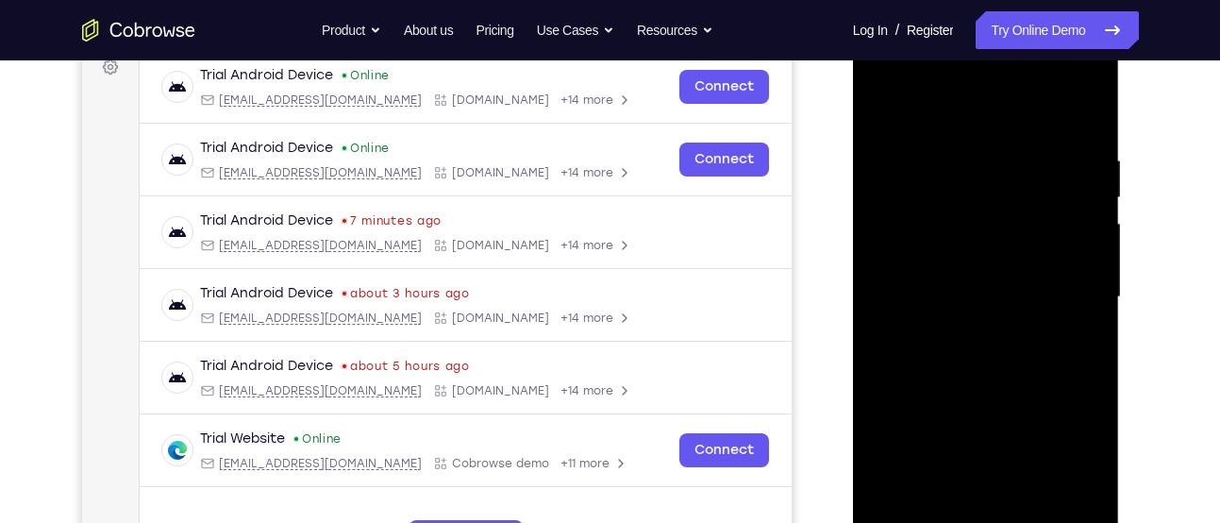
click at [987, 118] on div at bounding box center [986, 297] width 238 height 528
click at [917, 241] on div at bounding box center [986, 297] width 238 height 528
click at [955, 279] on div at bounding box center [986, 297] width 238 height 528
click at [957, 317] on div at bounding box center [986, 297] width 238 height 528
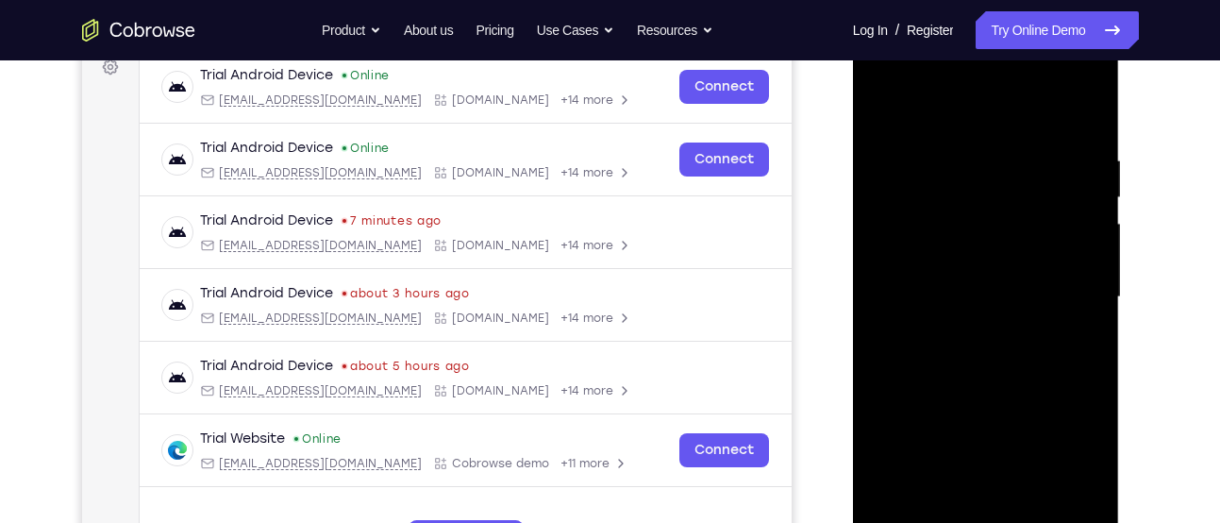
click at [1074, 119] on div at bounding box center [986, 297] width 238 height 528
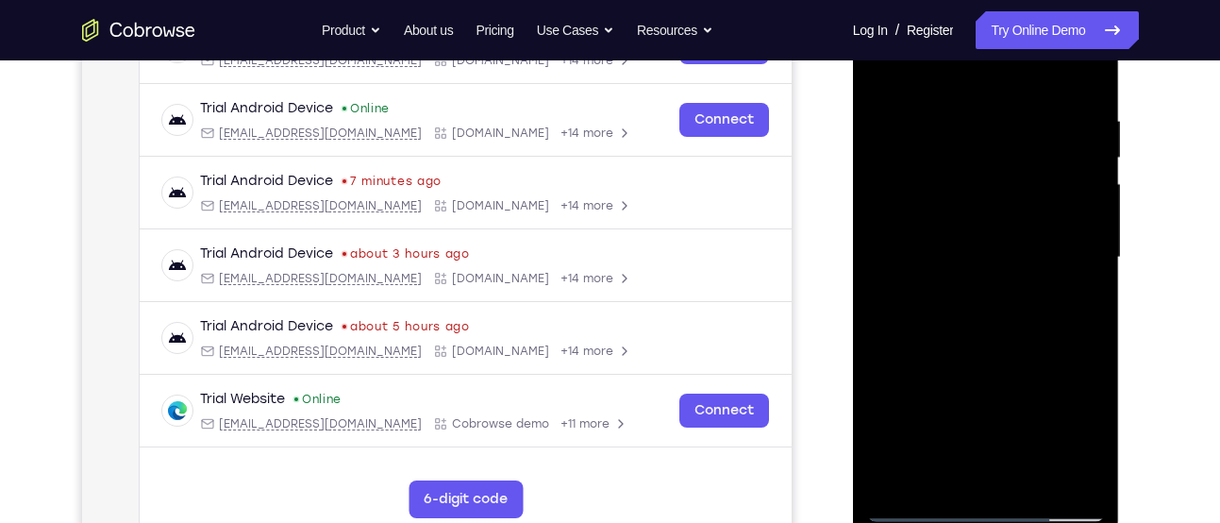
click at [997, 269] on div at bounding box center [986, 257] width 238 height 528
click at [1070, 465] on div at bounding box center [986, 257] width 238 height 528
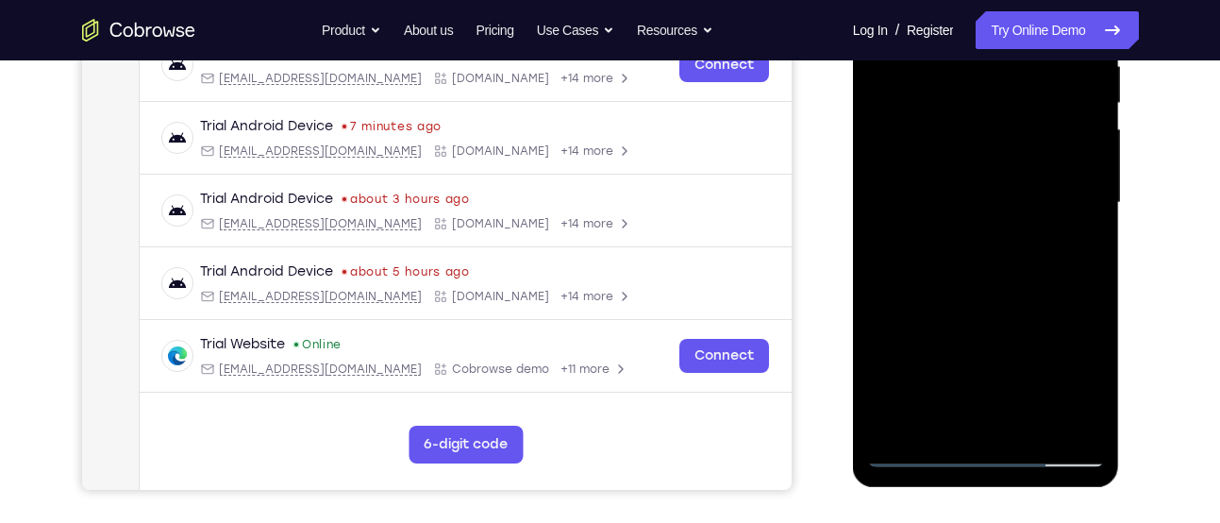
scroll to position [389, 0]
drag, startPoint x: 1032, startPoint y: 204, endPoint x: 1034, endPoint y: 113, distance: 90.6
click at [1034, 113] on div at bounding box center [986, 202] width 238 height 528
click at [1006, 274] on div at bounding box center [986, 202] width 238 height 528
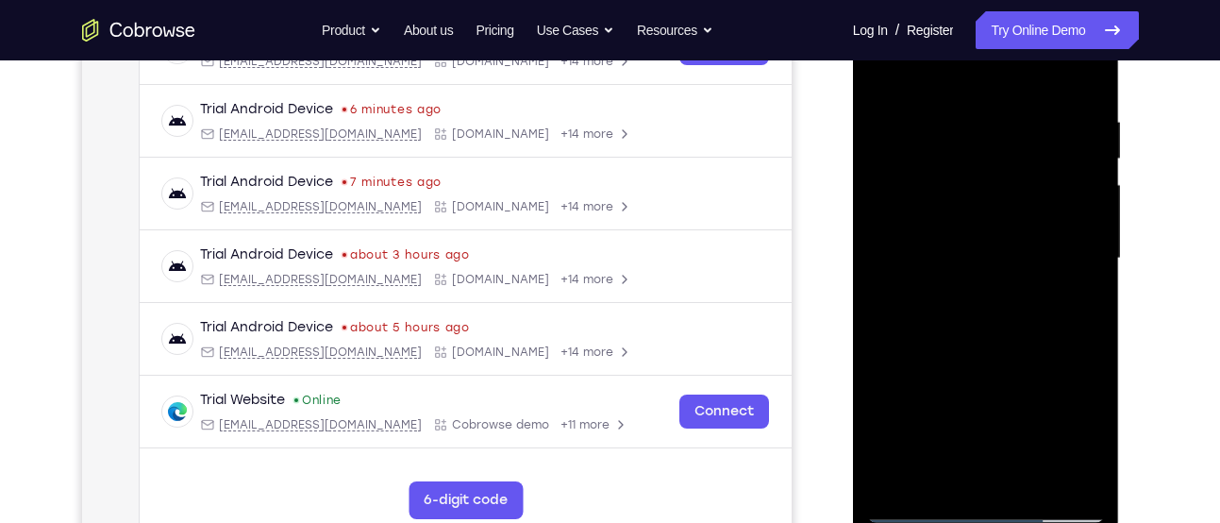
scroll to position [331, 0]
click at [998, 332] on div at bounding box center [986, 259] width 238 height 528
click at [995, 341] on div at bounding box center [986, 259] width 238 height 528
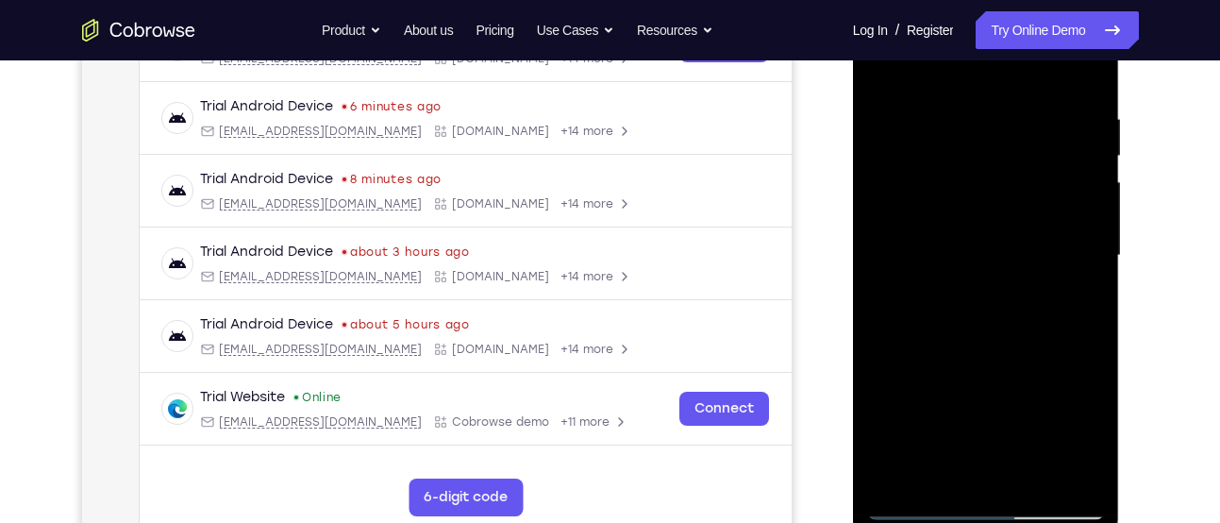
scroll to position [336, 0]
click at [927, 83] on div at bounding box center [986, 255] width 238 height 528
click at [1071, 66] on div at bounding box center [986, 255] width 238 height 528
drag, startPoint x: 916, startPoint y: 211, endPoint x: 980, endPoint y: 215, distance: 64.3
click at [980, 215] on div at bounding box center [986, 255] width 238 height 528
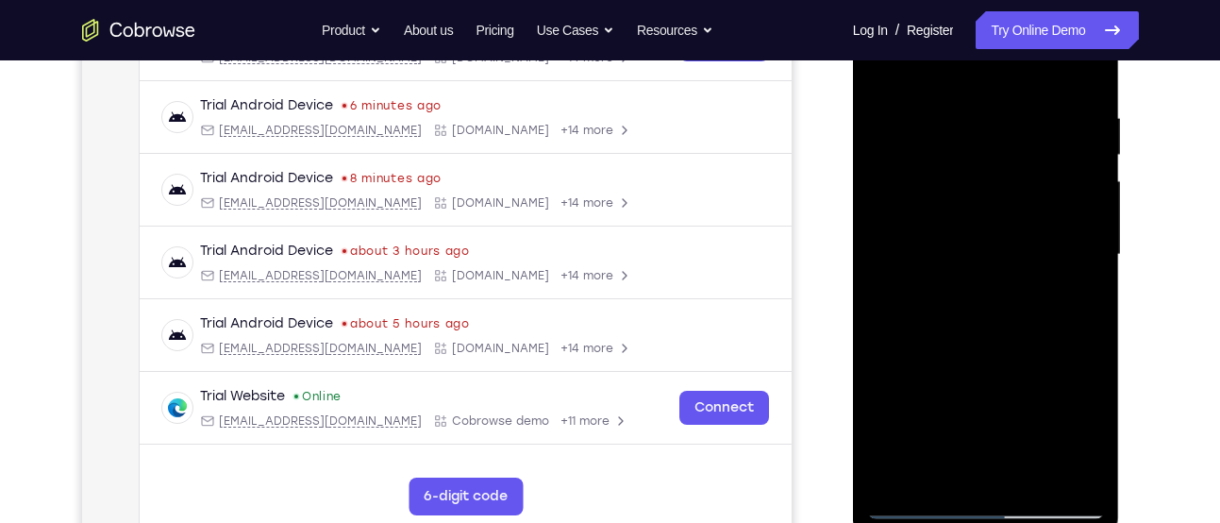
drag, startPoint x: 937, startPoint y: 215, endPoint x: 1063, endPoint y: 226, distance: 126.9
click at [1063, 226] on div at bounding box center [986, 255] width 238 height 528
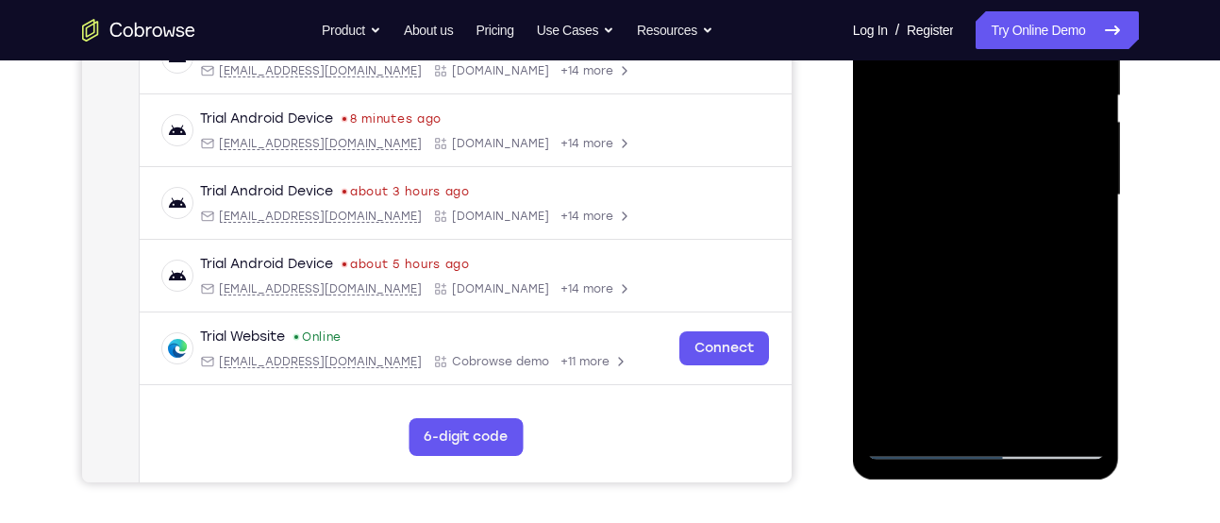
scroll to position [412, 0]
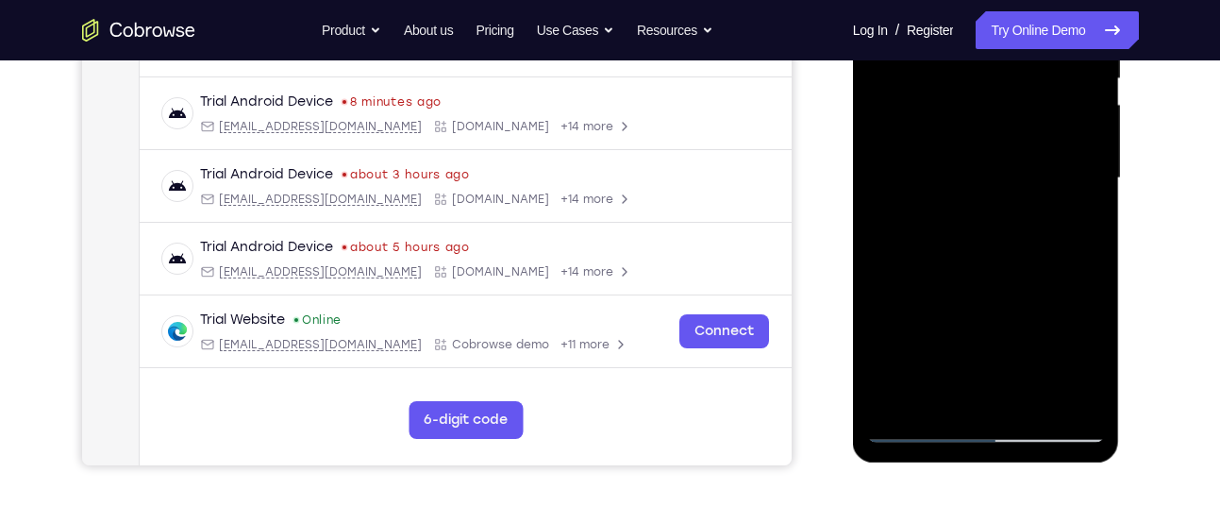
click at [1051, 161] on div at bounding box center [986, 178] width 238 height 528
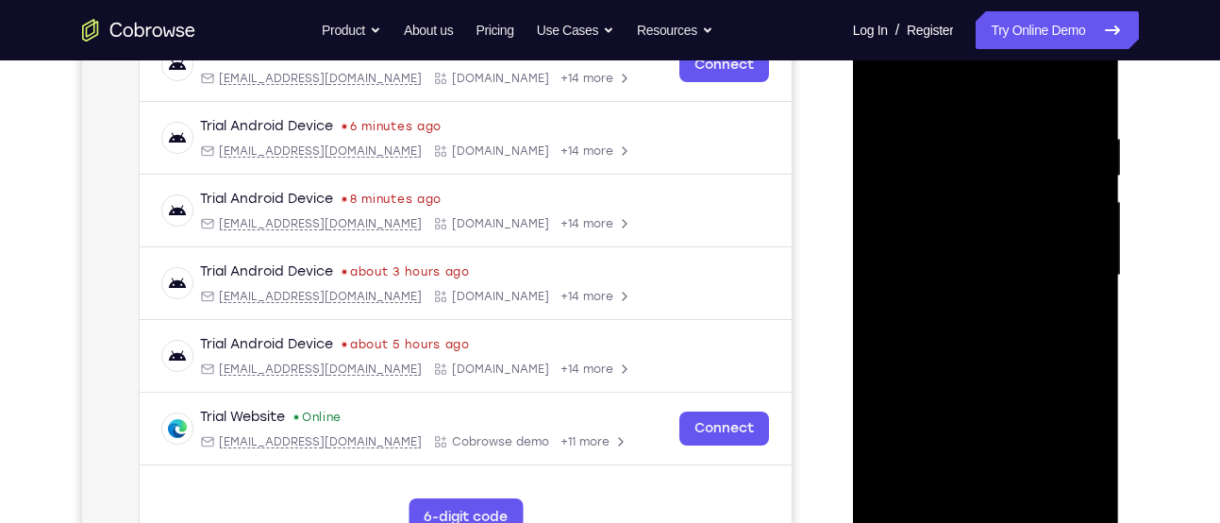
scroll to position [271, 0]
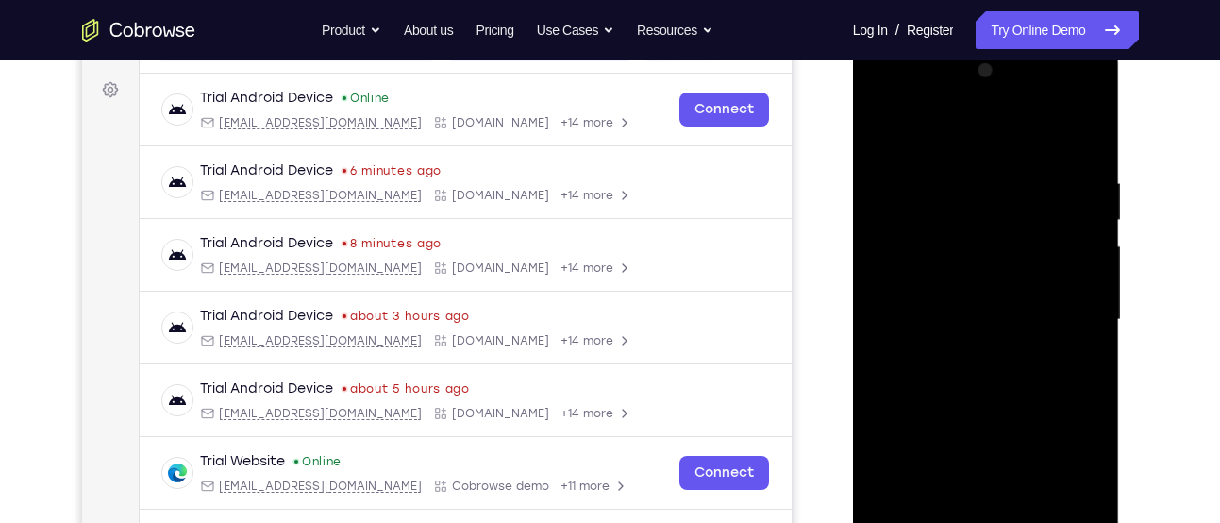
drag, startPoint x: 945, startPoint y: 257, endPoint x: 933, endPoint y: 513, distance: 256.9
click at [933, 513] on div at bounding box center [986, 320] width 238 height 528
click at [1028, 221] on div at bounding box center [986, 320] width 238 height 528
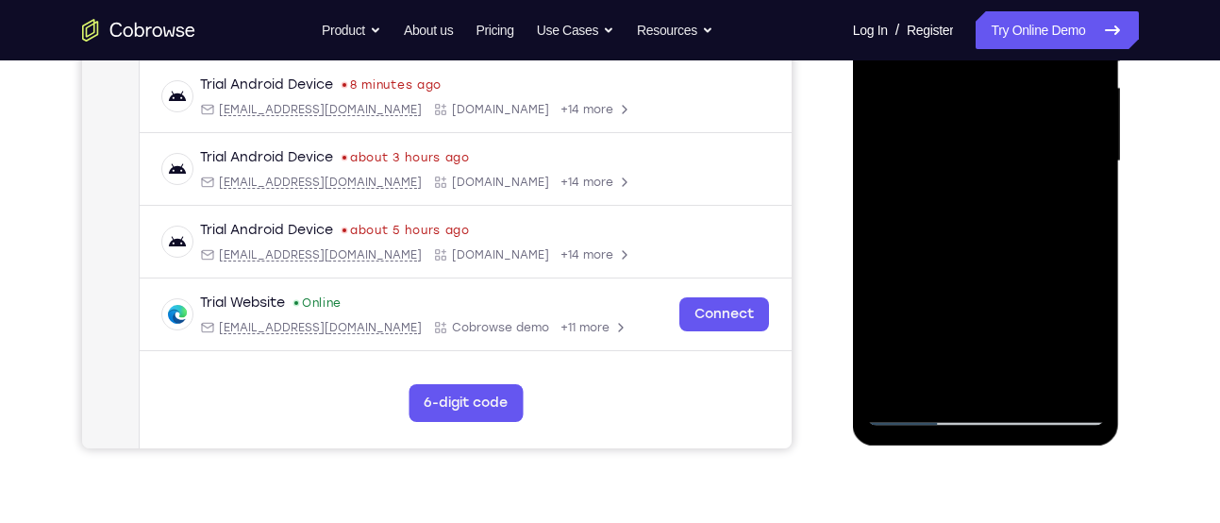
scroll to position [430, 0]
click at [923, 413] on div at bounding box center [986, 160] width 238 height 528
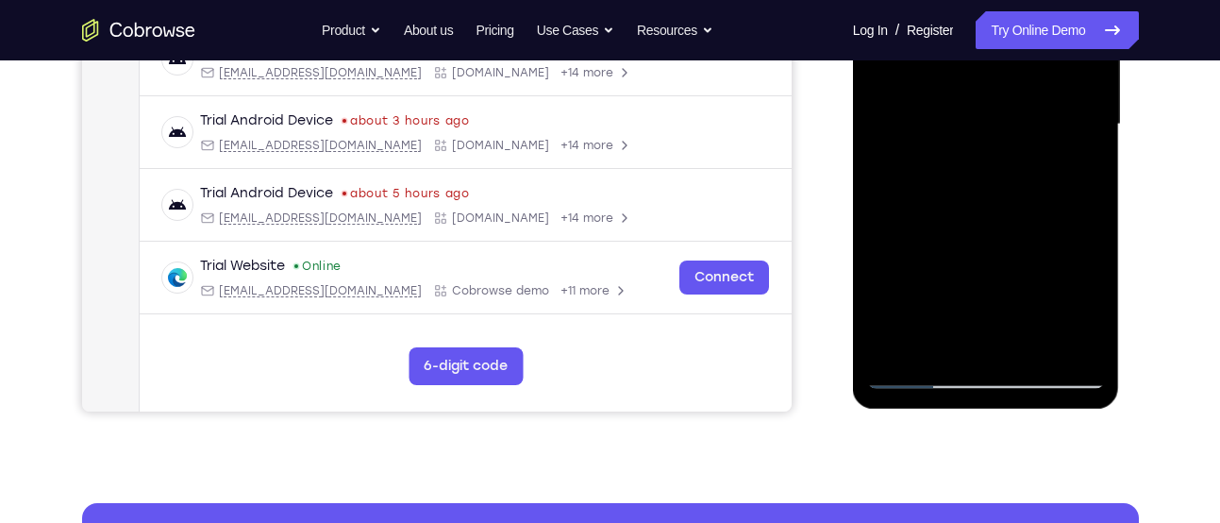
scroll to position [468, 0]
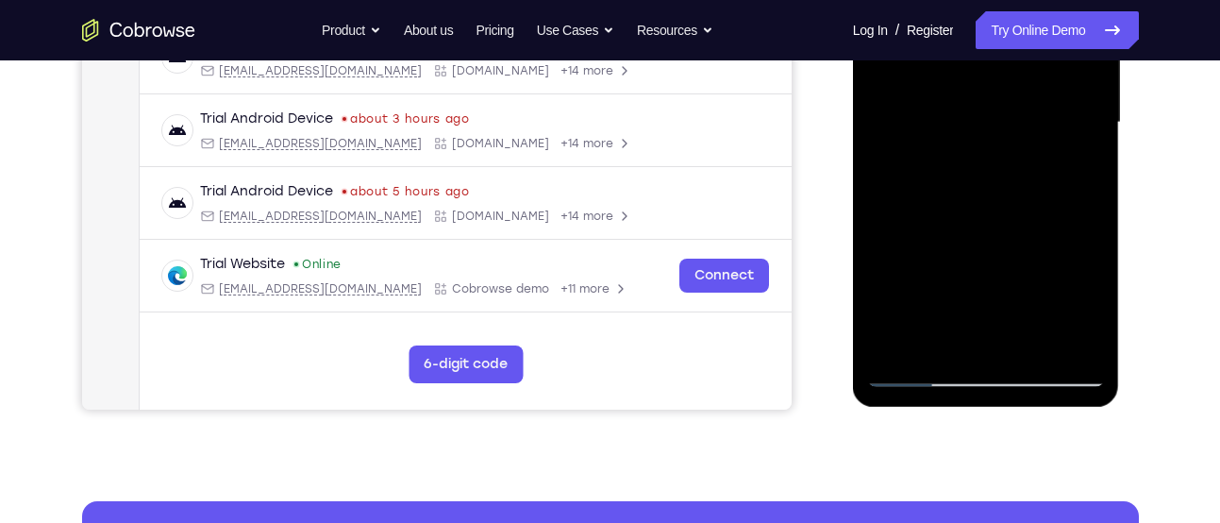
click at [905, 359] on div at bounding box center [986, 123] width 238 height 528
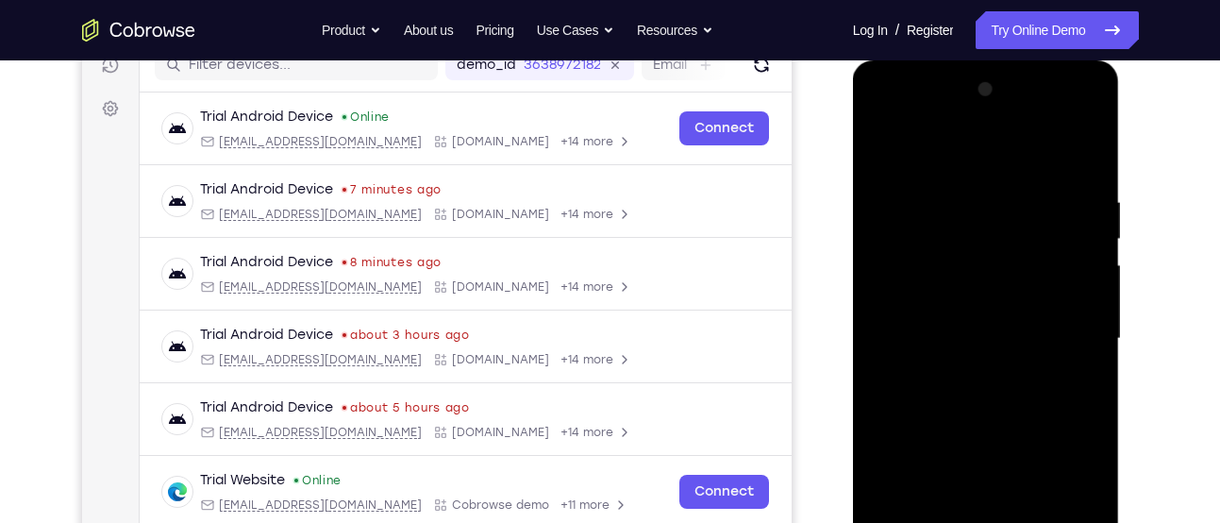
scroll to position [253, 0]
click at [1085, 151] on div at bounding box center [986, 338] width 238 height 528
click at [1093, 148] on div at bounding box center [986, 338] width 238 height 528
click at [1089, 140] on div at bounding box center [986, 338] width 238 height 528
click at [1089, 149] on div at bounding box center [986, 338] width 238 height 528
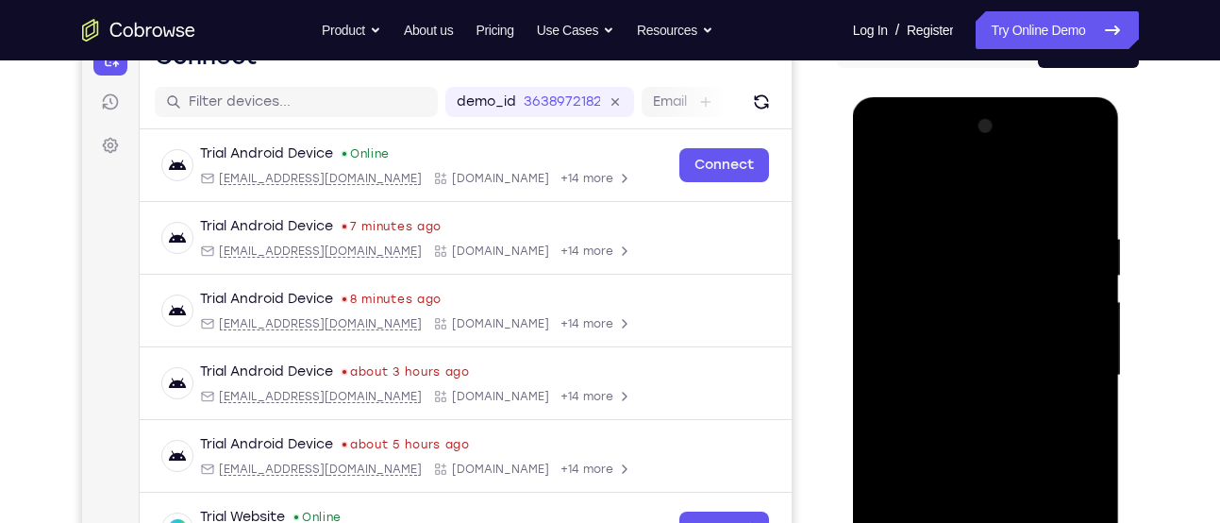
scroll to position [203, 0]
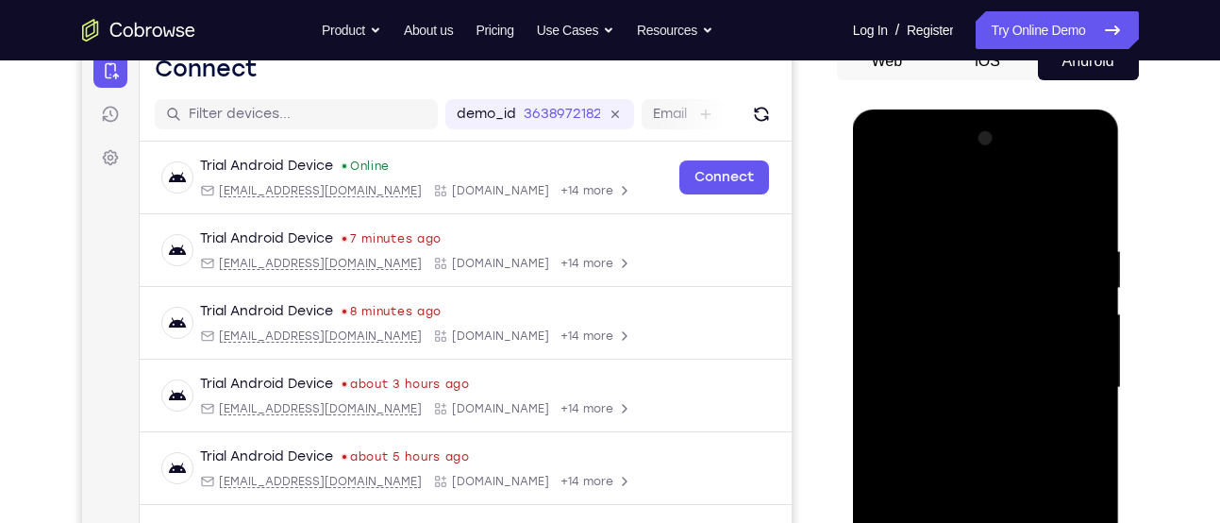
click at [1087, 191] on div at bounding box center [986, 388] width 238 height 528
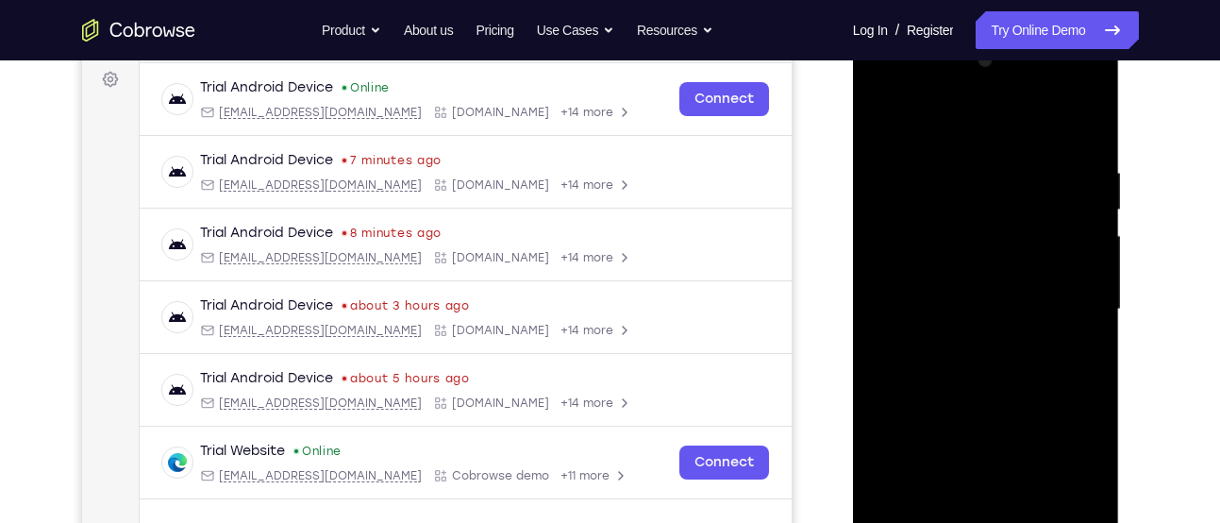
scroll to position [282, 0]
click at [876, 131] on div at bounding box center [986, 308] width 238 height 528
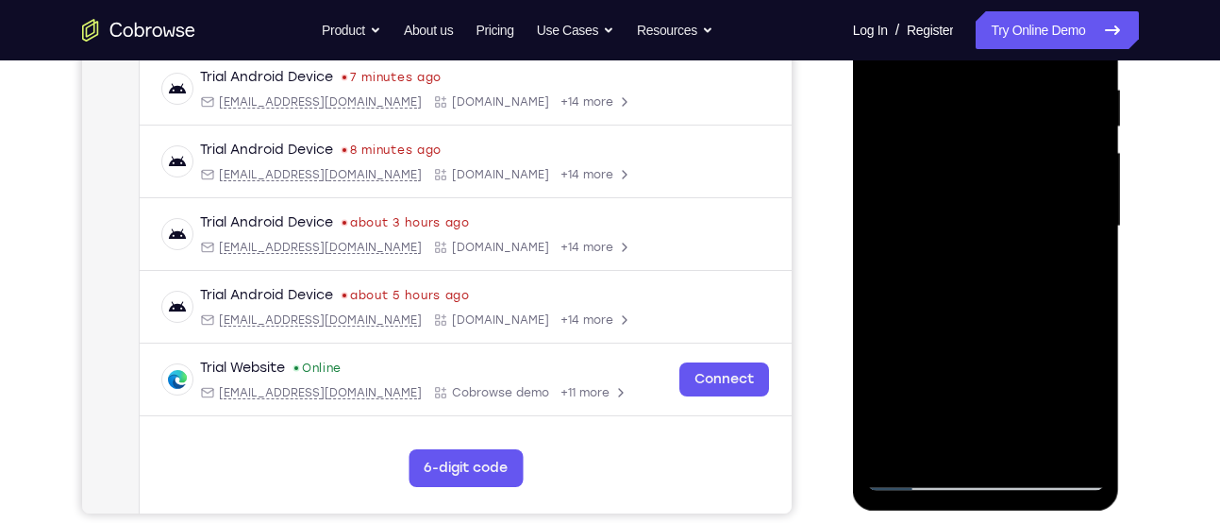
scroll to position [363, 0]
click at [904, 334] on div at bounding box center [986, 227] width 238 height 528
